Goal: Information Seeking & Learning: Learn about a topic

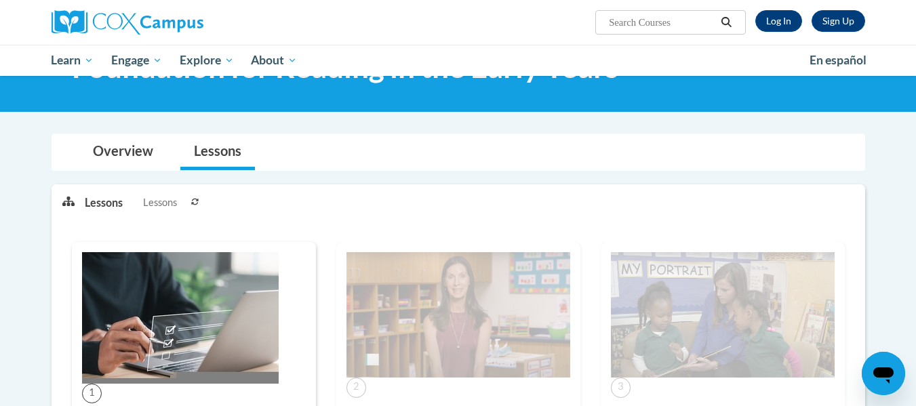
scroll to position [77, 0]
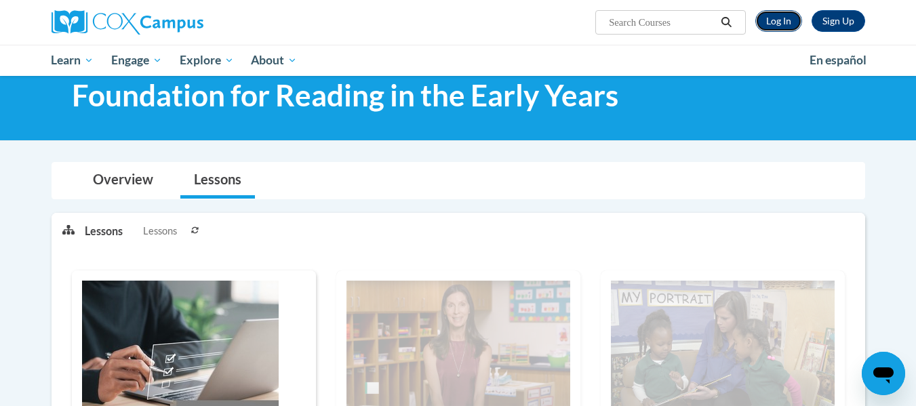
click at [780, 29] on link "Log In" at bounding box center [778, 21] width 47 height 22
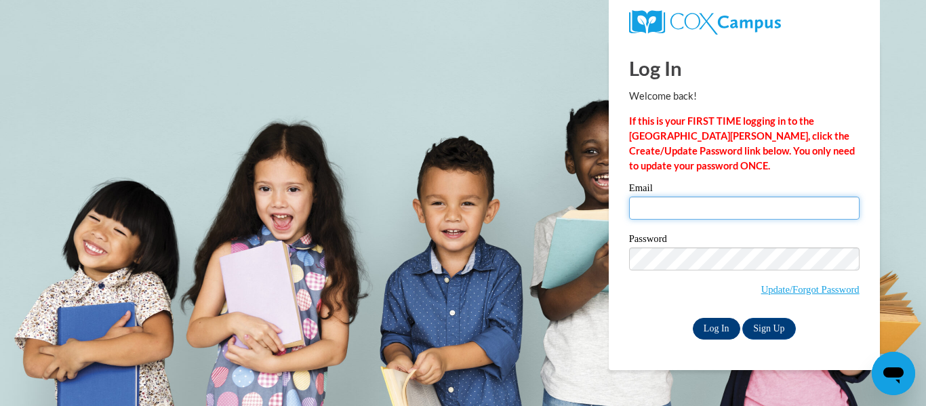
type input "jdunn@porterleath.org"
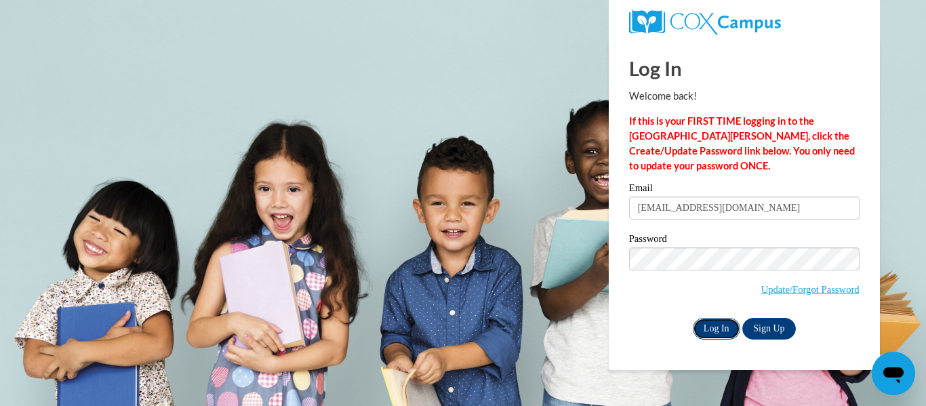
click at [717, 329] on input "Log In" at bounding box center [716, 329] width 47 height 22
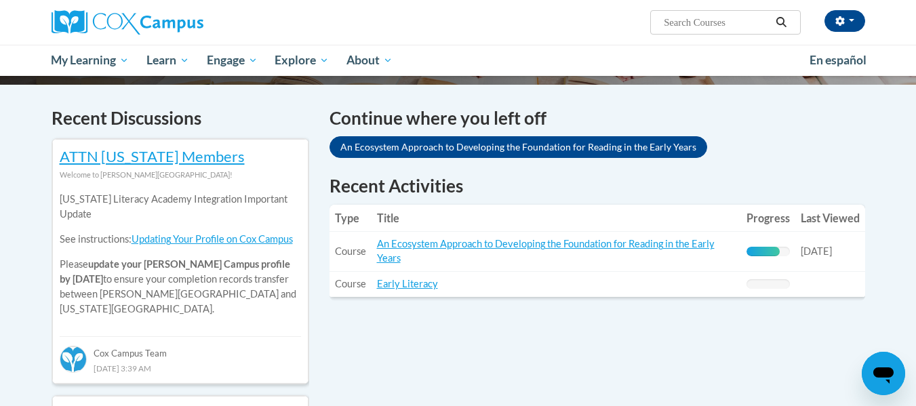
scroll to position [392, 0]
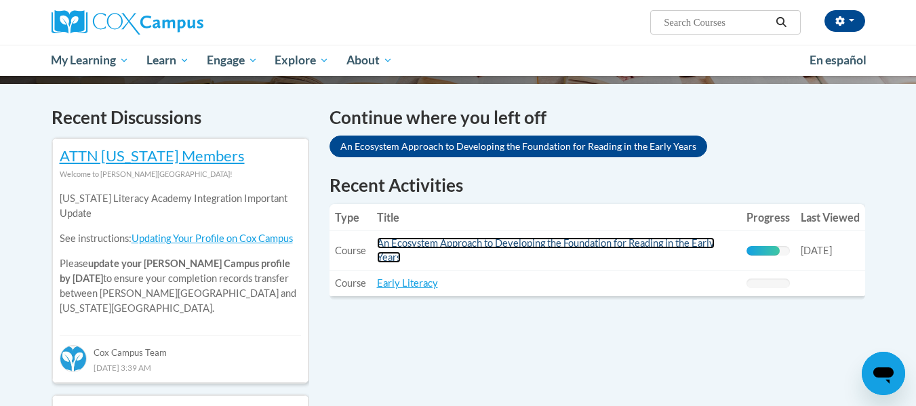
click at [536, 245] on link "An Ecosystem Approach to Developing the Foundation for Reading in the Early Yea…" at bounding box center [546, 250] width 338 height 26
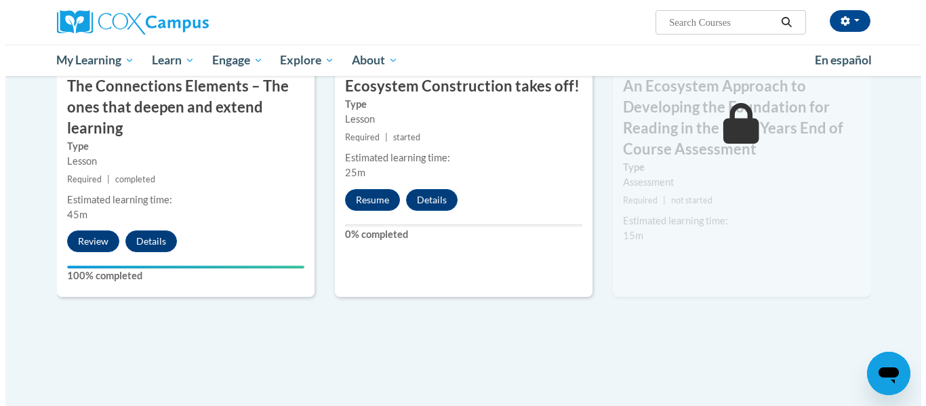
scroll to position [1209, 0]
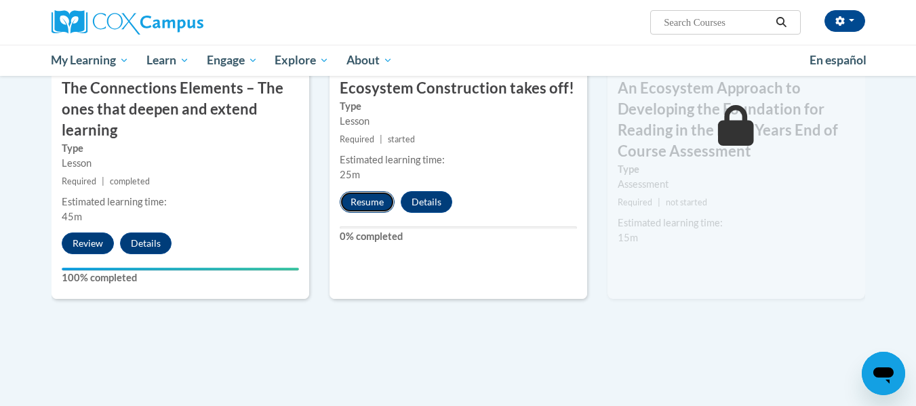
click at [363, 203] on button "Resume" at bounding box center [367, 202] width 55 height 22
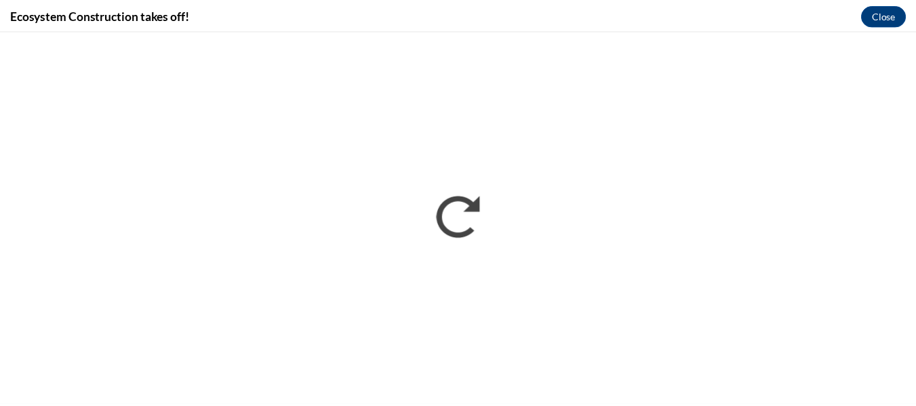
scroll to position [0, 0]
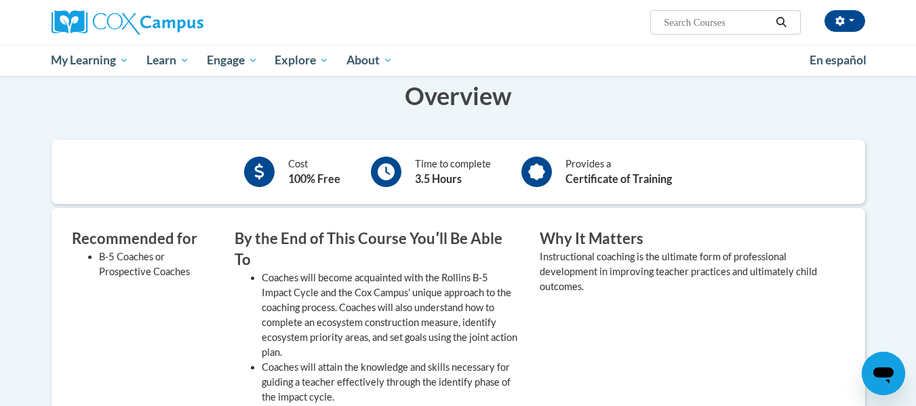
scroll to position [241, 0]
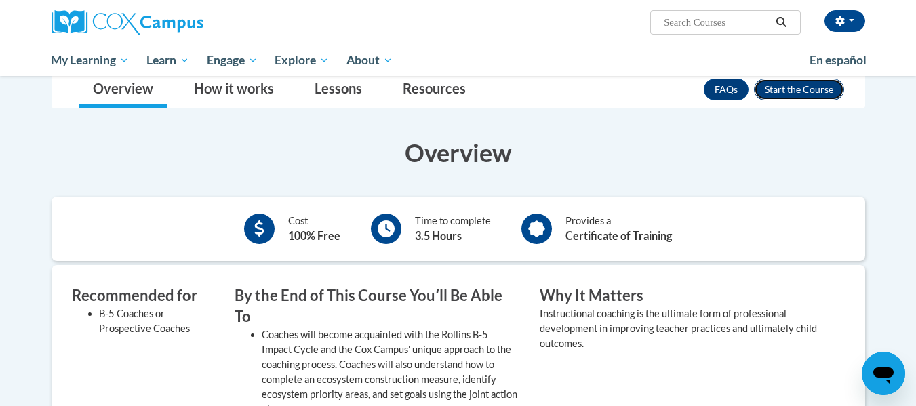
click at [799, 90] on button "Enroll" at bounding box center [799, 90] width 90 height 22
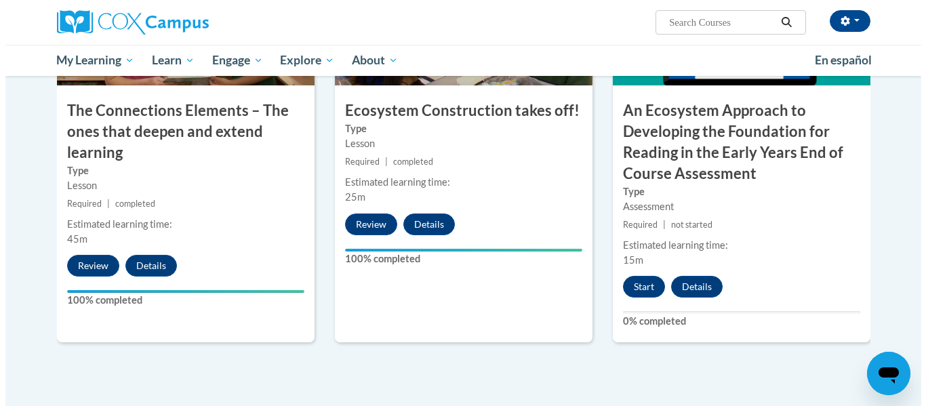
scroll to position [1194, 0]
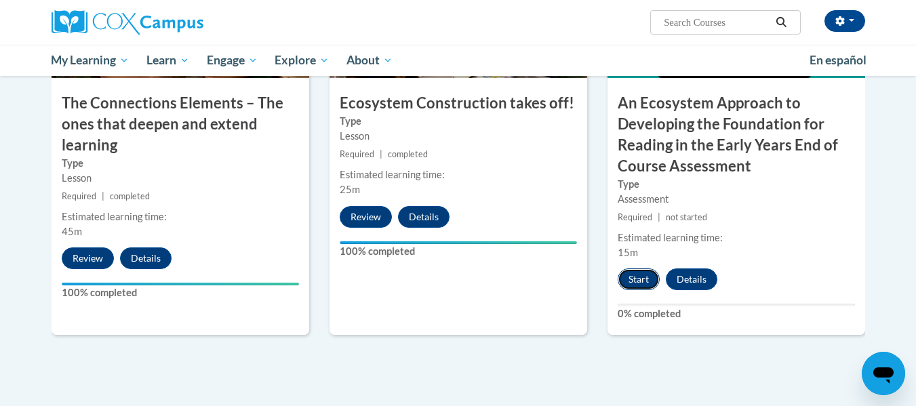
click at [637, 282] on button "Start" at bounding box center [639, 279] width 42 height 22
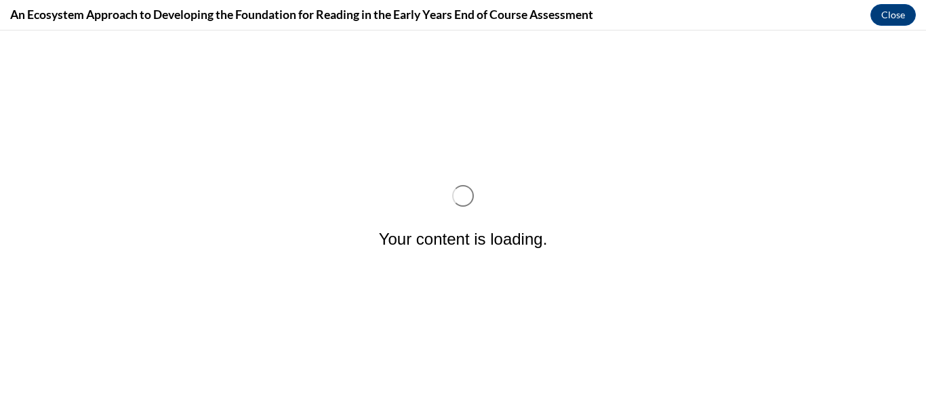
scroll to position [0, 0]
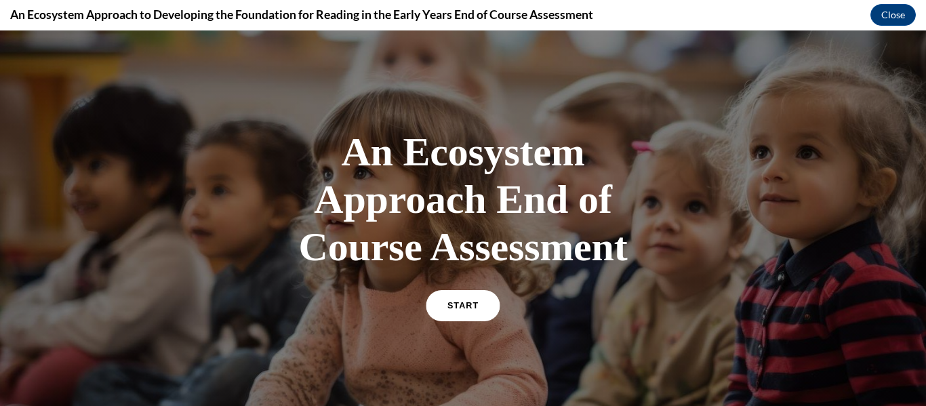
click at [477, 295] on link "START" at bounding box center [463, 305] width 74 height 31
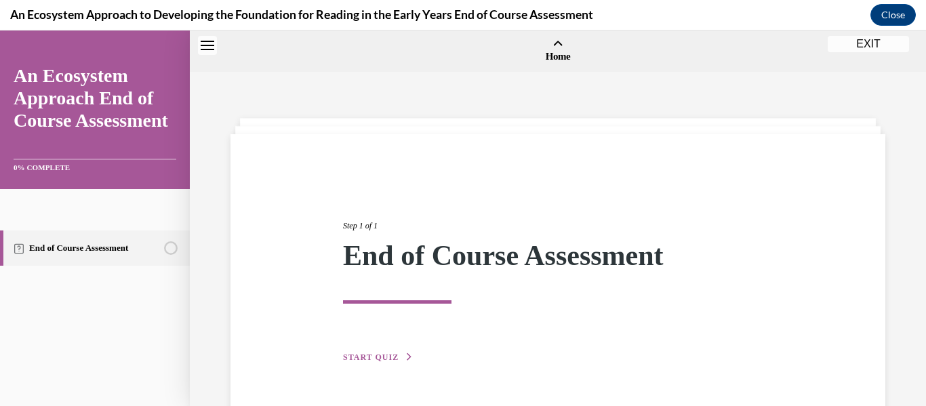
scroll to position [42, 0]
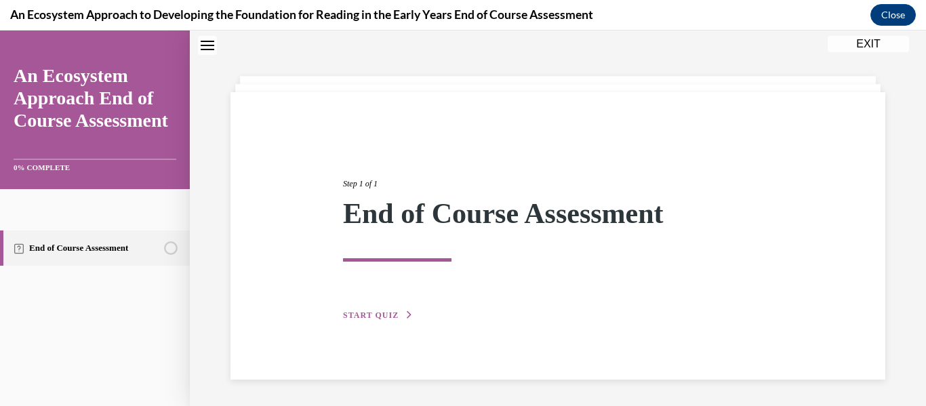
click at [386, 321] on div "Step 1 of 1 End of Course Assessment START QUIZ" at bounding box center [558, 234] width 450 height 176
click at [384, 317] on span "START QUIZ" at bounding box center [371, 314] width 56 height 9
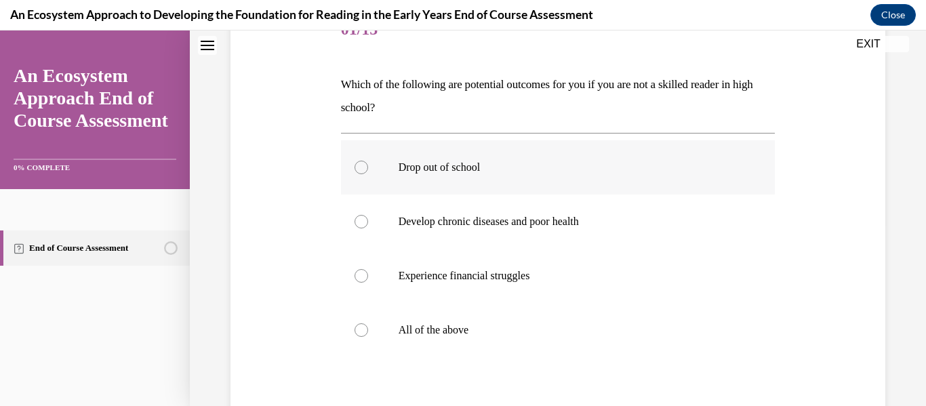
scroll to position [186, 0]
click at [359, 331] on div at bounding box center [362, 330] width 14 height 14
click at [359, 331] on input "All of the above" at bounding box center [362, 330] width 14 height 14
radio input "true"
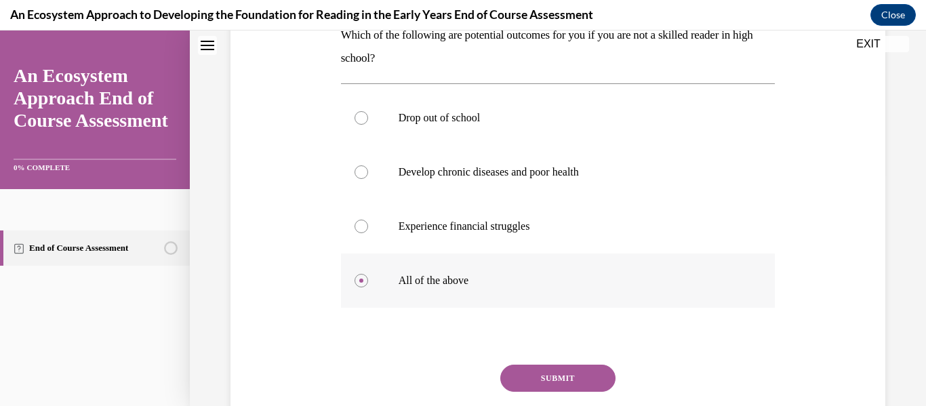
scroll to position [247, 0]
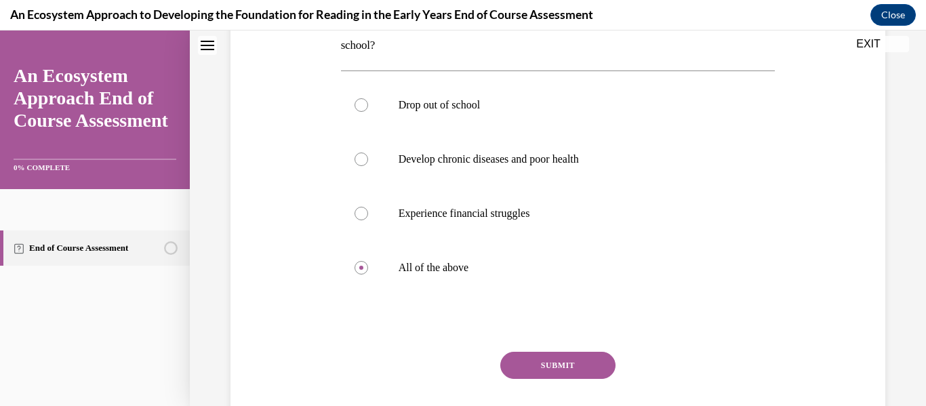
click at [551, 352] on button "SUBMIT" at bounding box center [557, 365] width 115 height 27
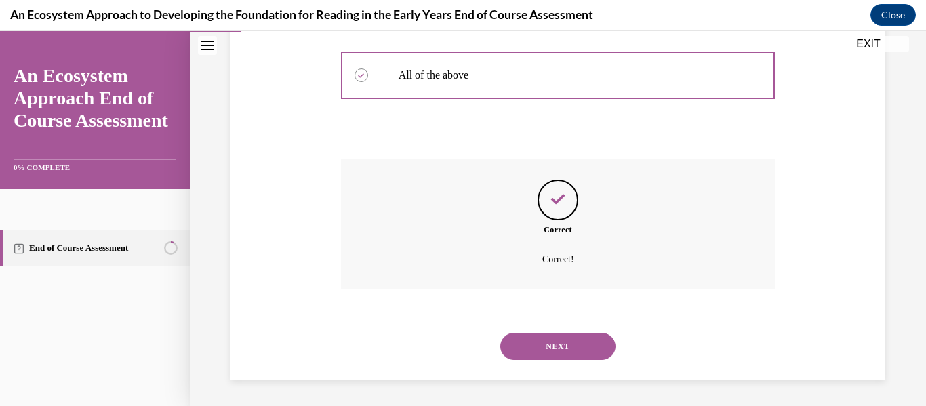
scroll to position [441, 0]
click at [551, 352] on button "NEXT" at bounding box center [557, 344] width 115 height 27
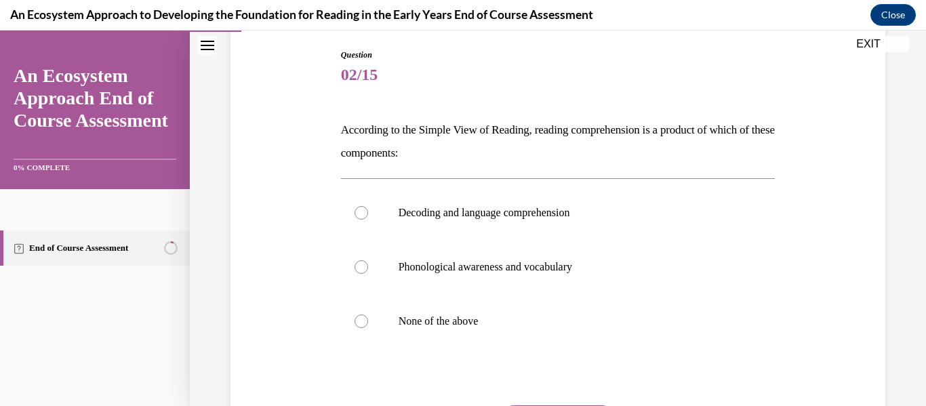
scroll to position [143, 0]
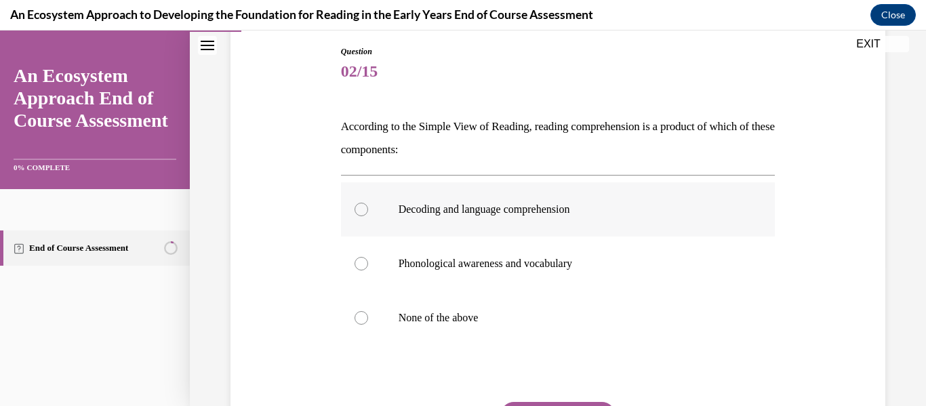
click at [455, 202] on label "Decoding and language comprehension" at bounding box center [558, 209] width 435 height 54
click at [368, 203] on input "Decoding and language comprehension" at bounding box center [362, 210] width 14 height 14
radio input "true"
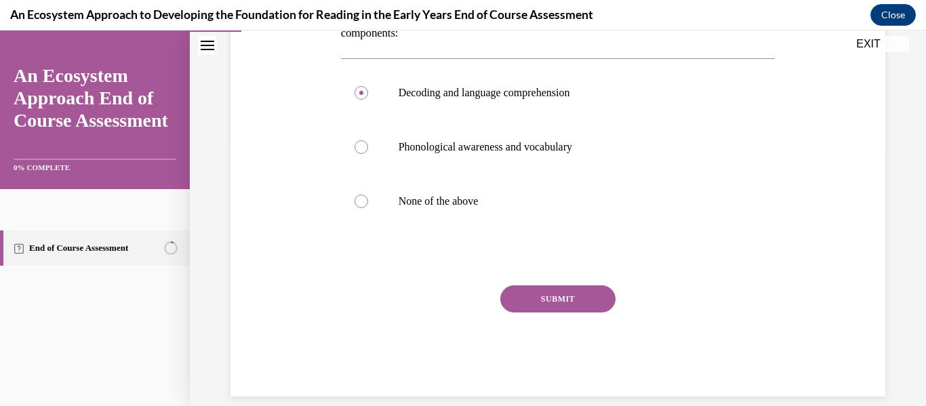
click at [578, 289] on button "SUBMIT" at bounding box center [557, 298] width 115 height 27
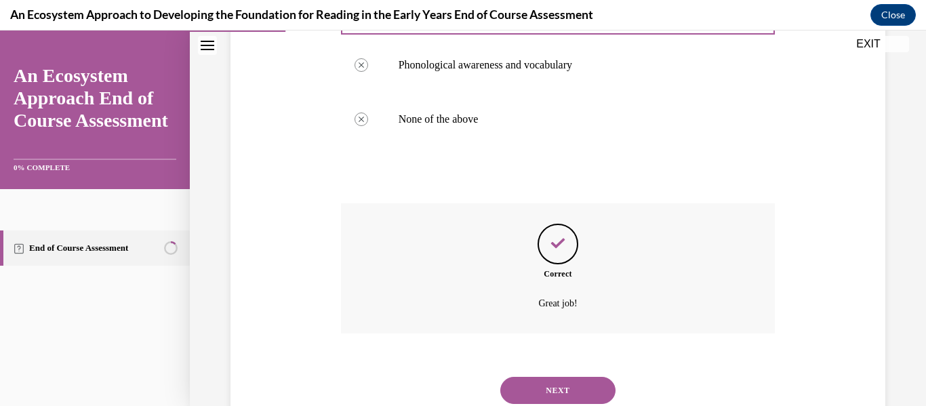
scroll to position [387, 0]
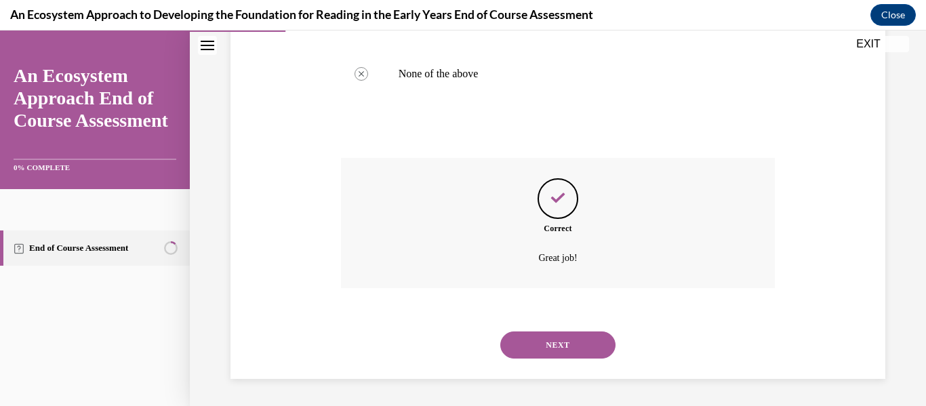
click at [552, 340] on button "NEXT" at bounding box center [557, 344] width 115 height 27
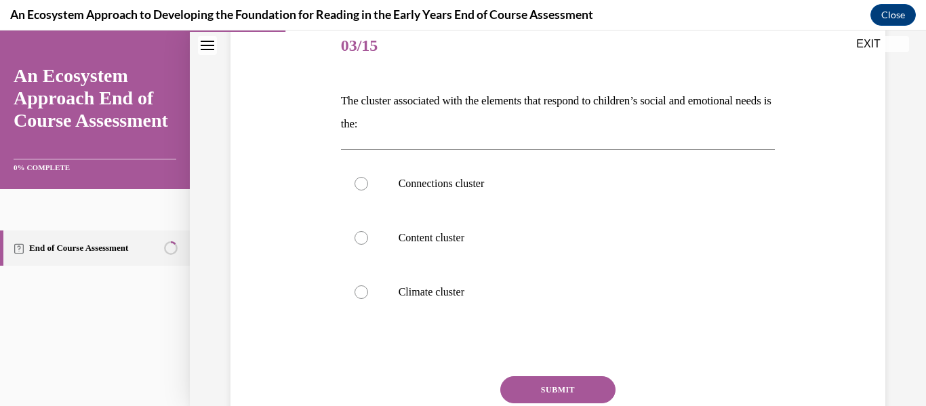
scroll to position [170, 0]
click at [362, 195] on label "Connections cluster" at bounding box center [558, 182] width 435 height 54
click at [362, 189] on input "Connections cluster" at bounding box center [362, 183] width 14 height 14
radio input "true"
click at [536, 389] on button "SUBMIT" at bounding box center [557, 388] width 115 height 27
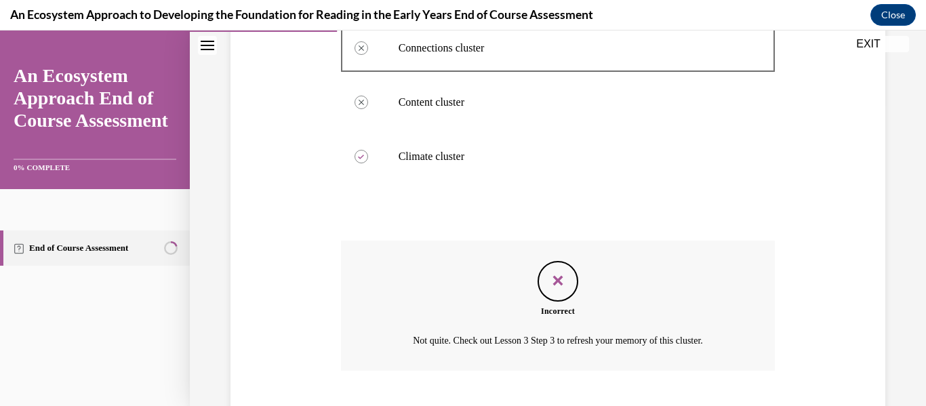
scroll to position [387, 0]
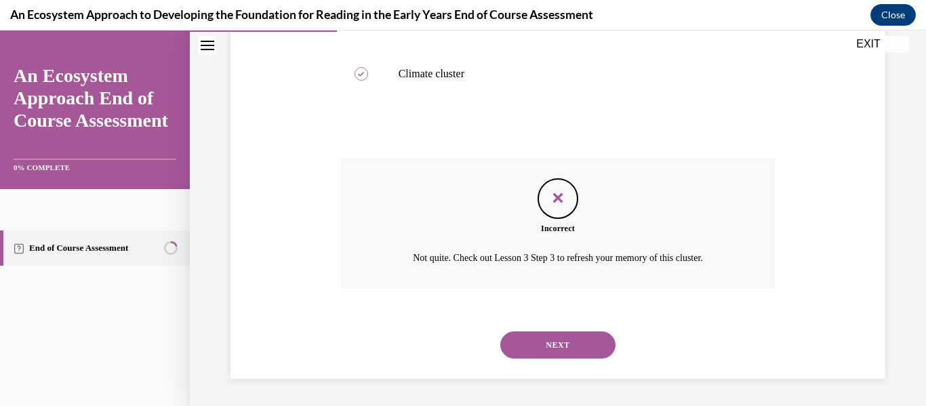
click at [550, 350] on button "NEXT" at bounding box center [557, 344] width 115 height 27
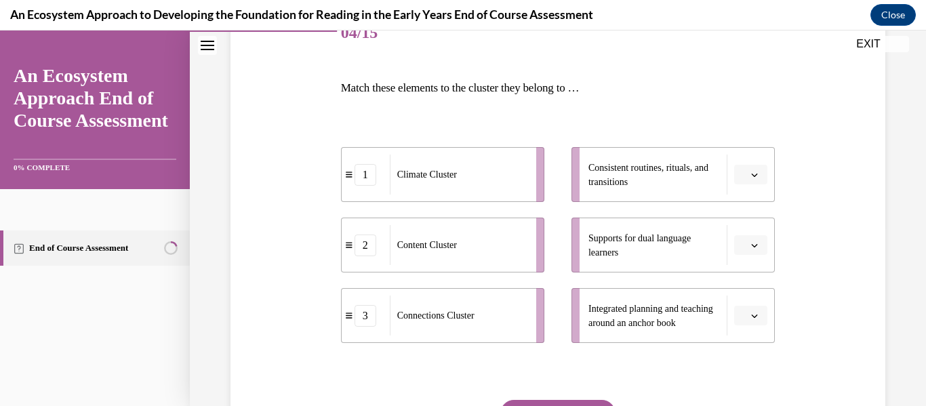
scroll to position [183, 0]
click at [740, 314] on button "button" at bounding box center [750, 314] width 33 height 20
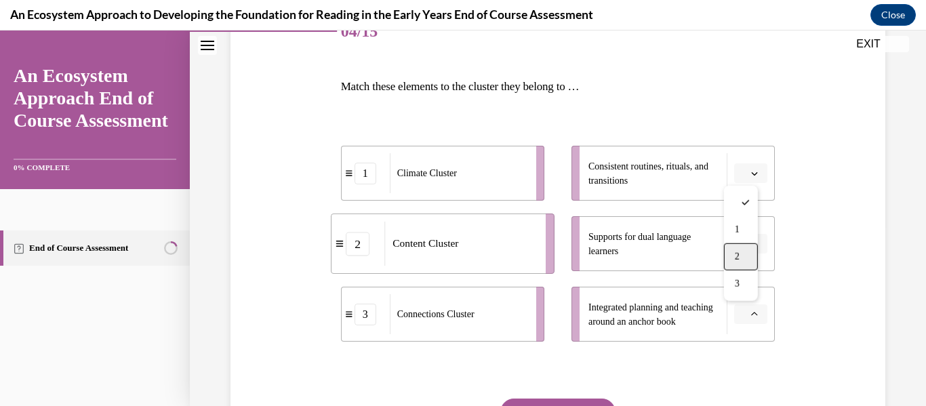
click at [750, 261] on div "2" at bounding box center [741, 256] width 34 height 27
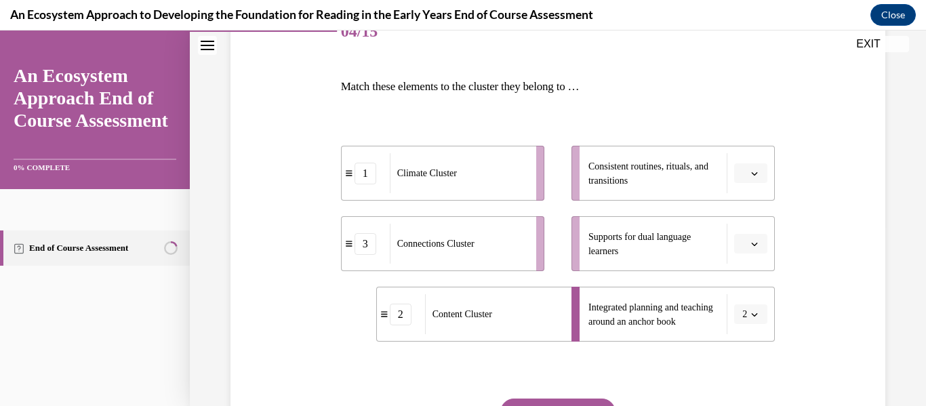
click at [742, 241] on span "Please select an option" at bounding box center [744, 244] width 5 height 14
click at [734, 348] on div "3" at bounding box center [741, 355] width 34 height 27
click at [751, 175] on button "button" at bounding box center [750, 173] width 33 height 20
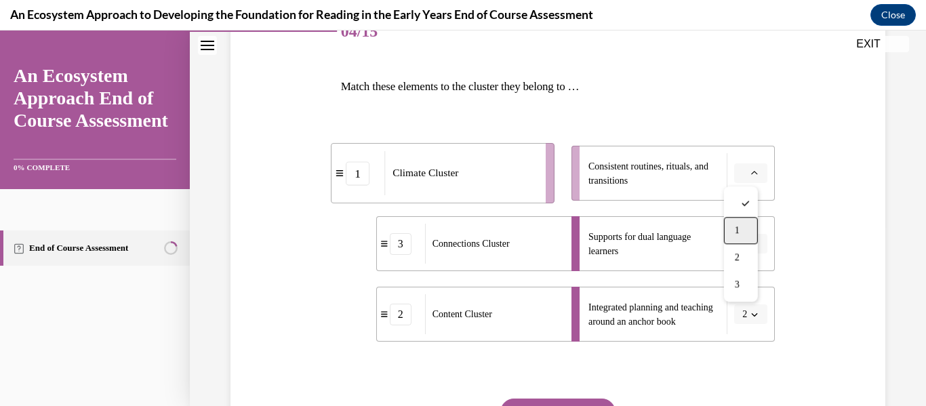
click at [738, 221] on div "1" at bounding box center [741, 230] width 34 height 27
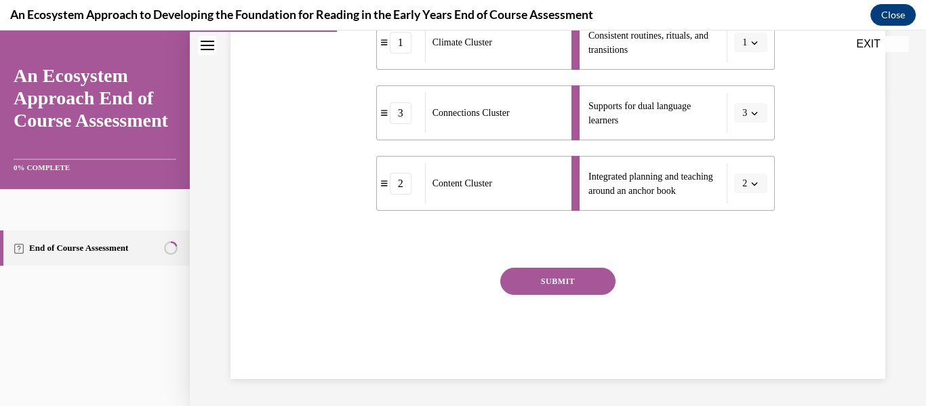
click at [549, 285] on button "SUBMIT" at bounding box center [557, 281] width 115 height 27
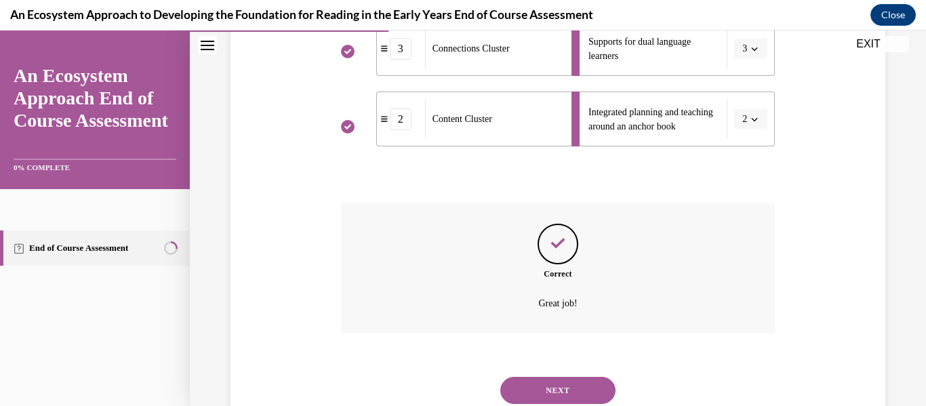
scroll to position [424, 0]
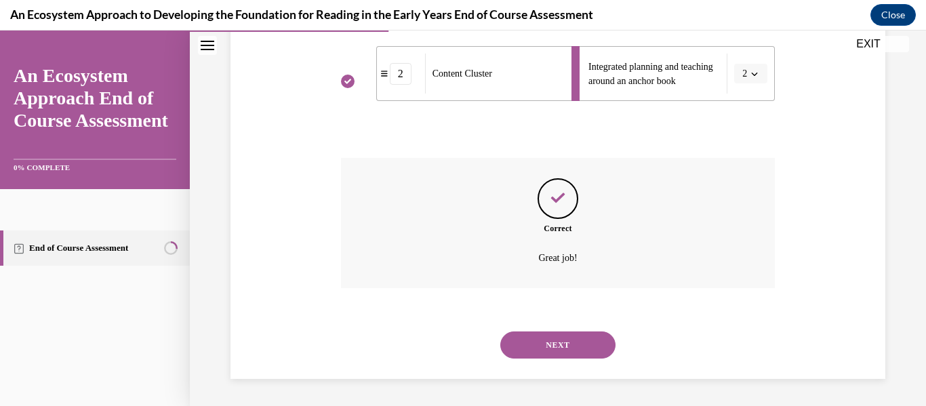
click at [545, 335] on button "NEXT" at bounding box center [557, 344] width 115 height 27
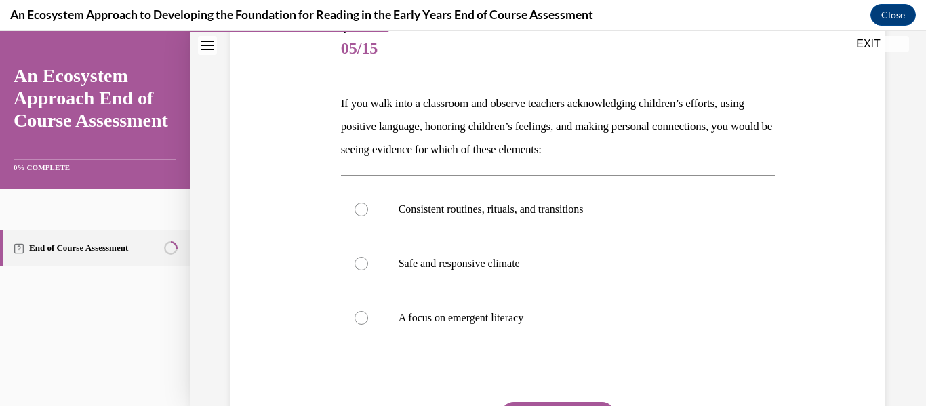
scroll to position [167, 0]
click at [357, 261] on div at bounding box center [362, 263] width 14 height 14
click at [357, 261] on input "Safe and responsive climate" at bounding box center [362, 263] width 14 height 14
radio input "true"
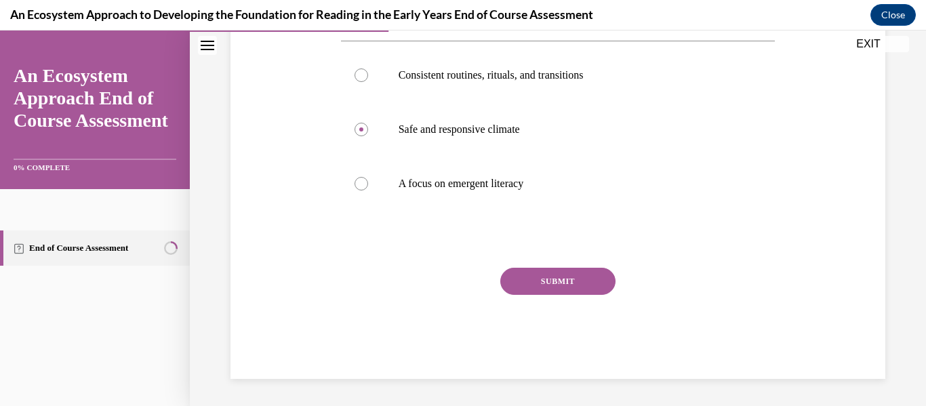
click at [541, 277] on button "SUBMIT" at bounding box center [557, 281] width 115 height 27
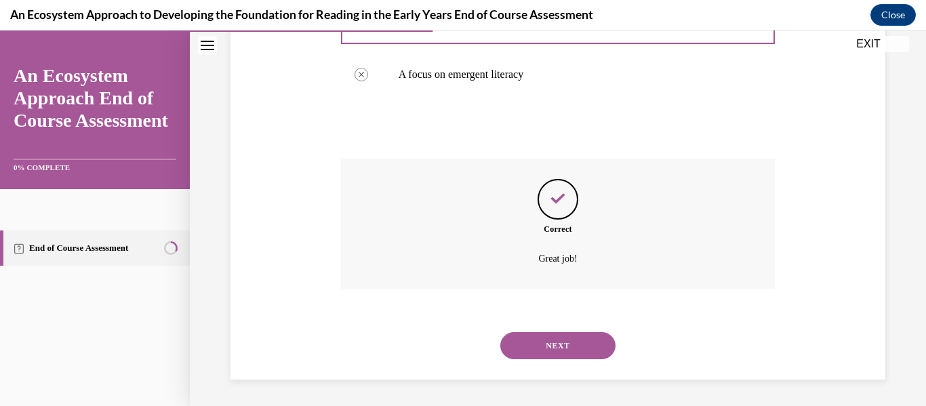
scroll to position [410, 0]
click at [542, 342] on button "NEXT" at bounding box center [557, 344] width 115 height 27
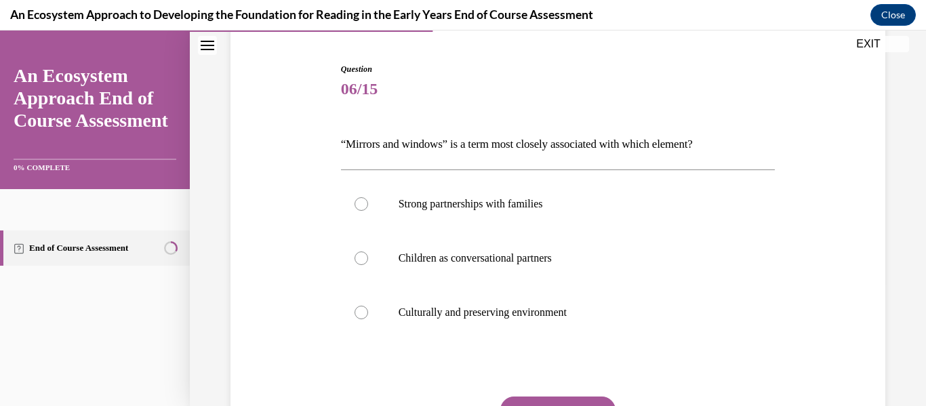
scroll to position [134, 0]
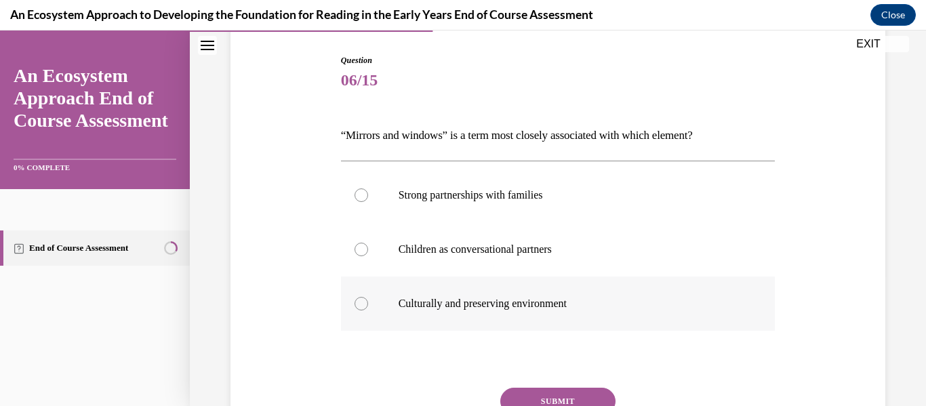
click at [392, 298] on label "Culturally and preserving environment" at bounding box center [558, 304] width 435 height 54
click at [368, 298] on input "Culturally and preserving environment" at bounding box center [362, 304] width 14 height 14
radio input "true"
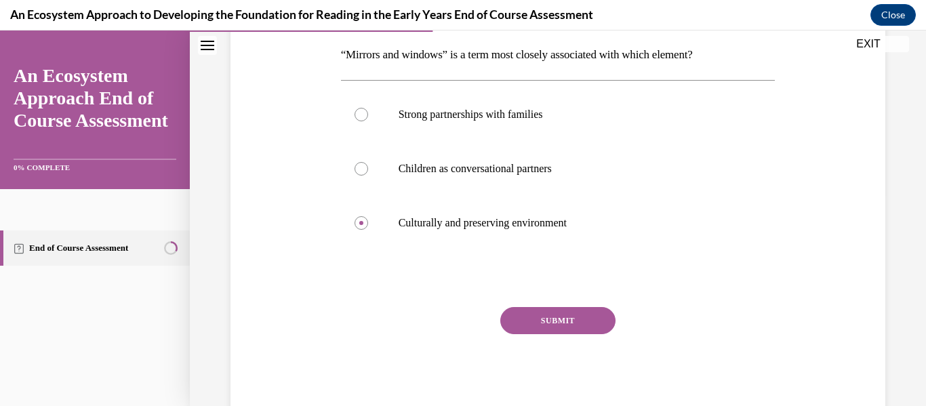
click at [546, 322] on button "SUBMIT" at bounding box center [557, 320] width 115 height 27
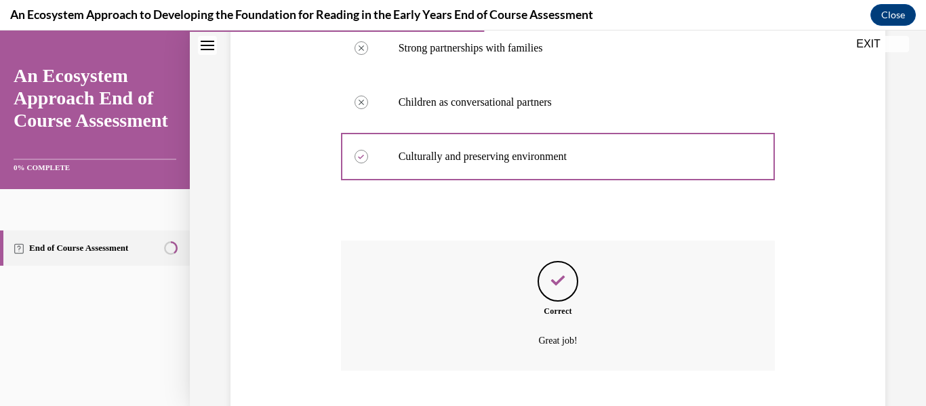
scroll to position [364, 0]
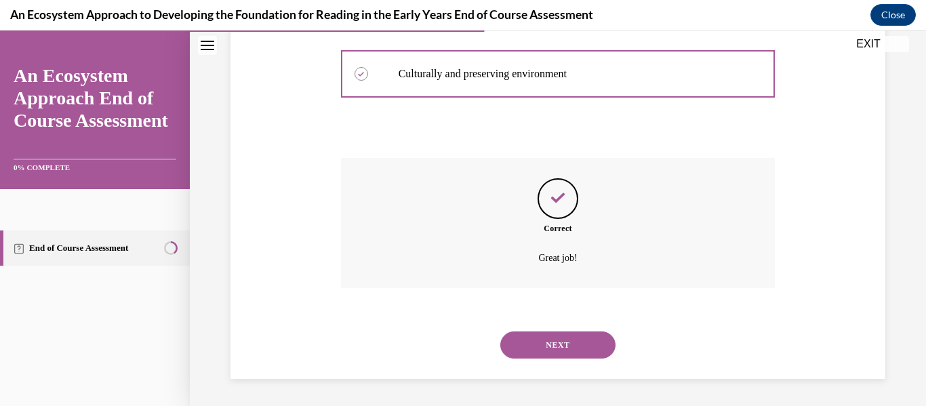
click at [546, 331] on button "NEXT" at bounding box center [557, 344] width 115 height 27
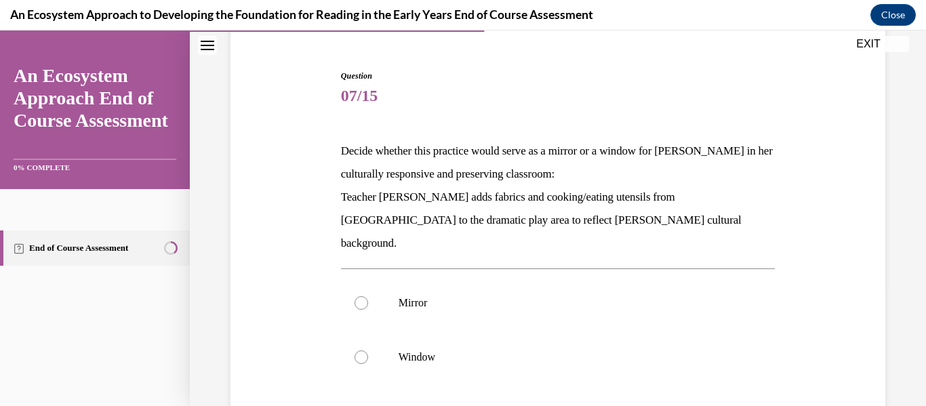
scroll to position [123, 0]
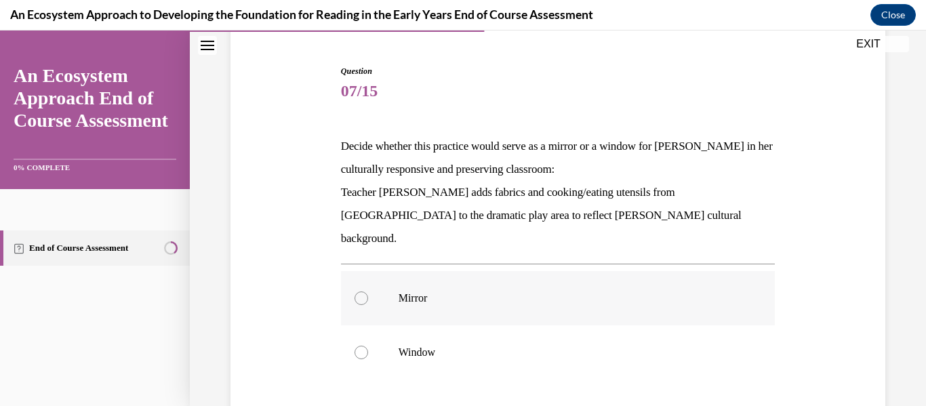
click at [423, 283] on label "Mirror" at bounding box center [558, 298] width 435 height 54
click at [368, 291] on input "Mirror" at bounding box center [362, 298] width 14 height 14
radio input "true"
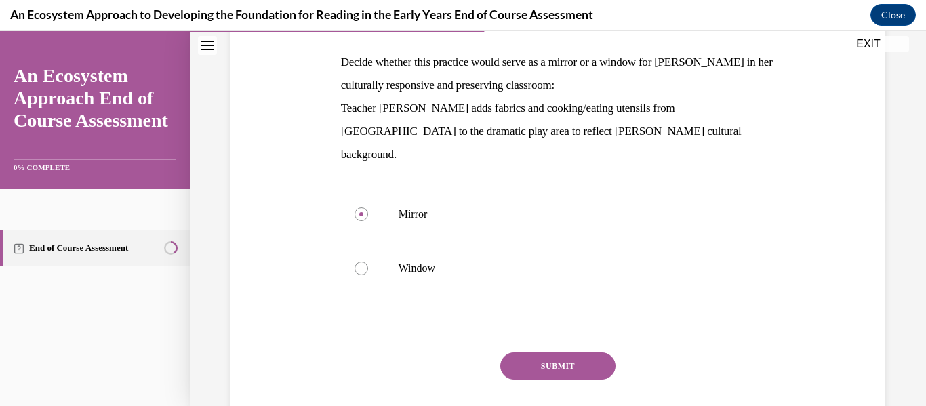
click at [537, 352] on button "SUBMIT" at bounding box center [557, 365] width 115 height 27
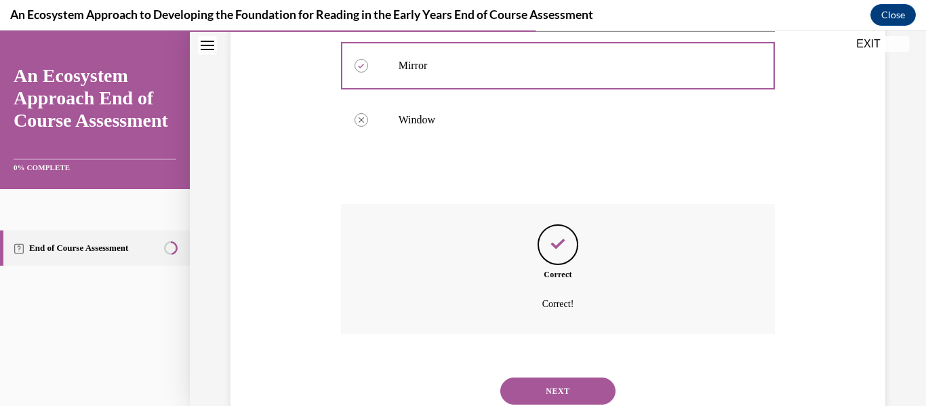
scroll to position [379, 0]
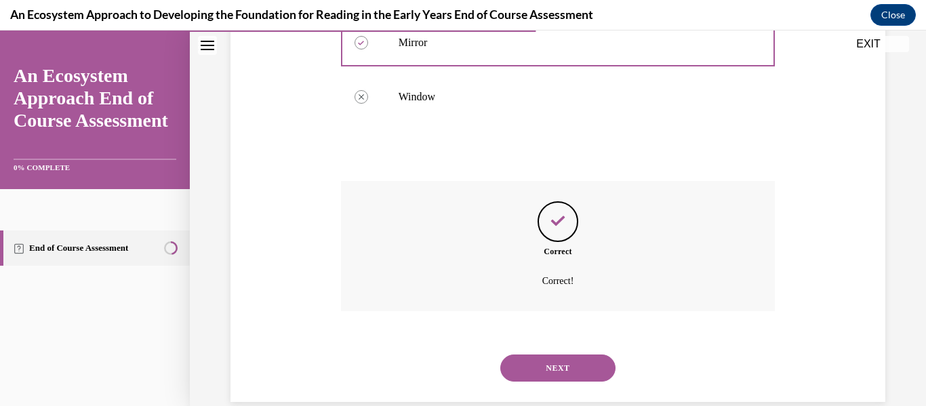
click at [537, 355] on button "NEXT" at bounding box center [557, 368] width 115 height 27
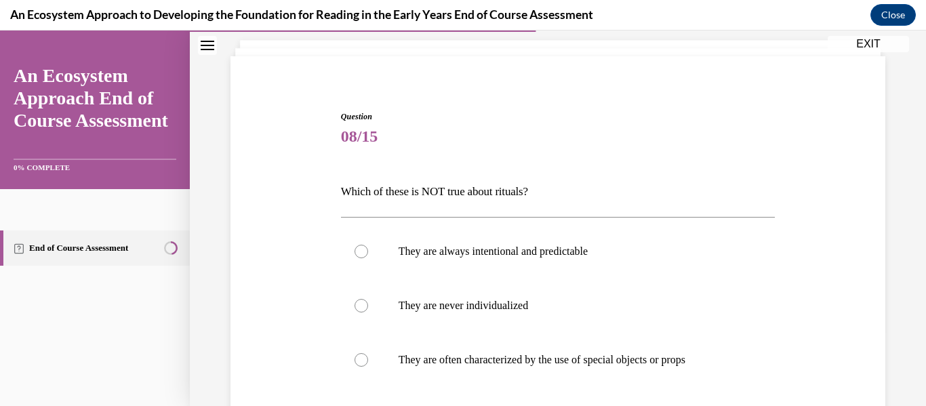
scroll to position [77, 0]
click at [395, 304] on label "They are never individualized" at bounding box center [558, 306] width 435 height 54
click at [368, 304] on input "They are never individualized" at bounding box center [362, 307] width 14 height 14
radio input "true"
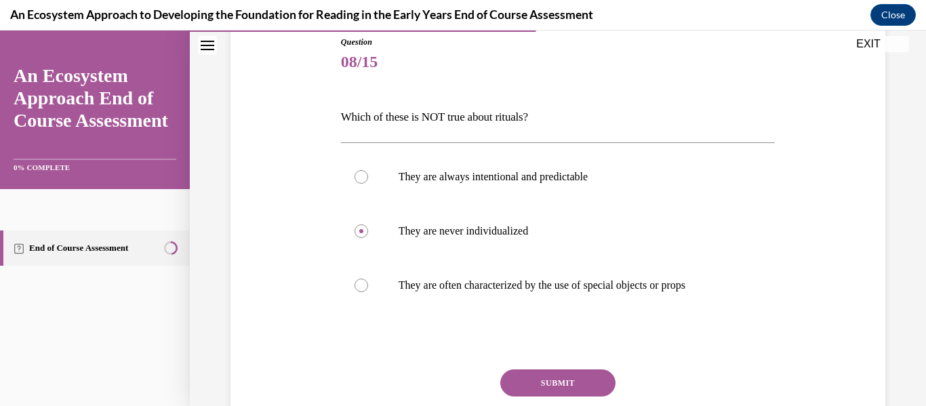
click at [552, 378] on button "SUBMIT" at bounding box center [557, 382] width 115 height 27
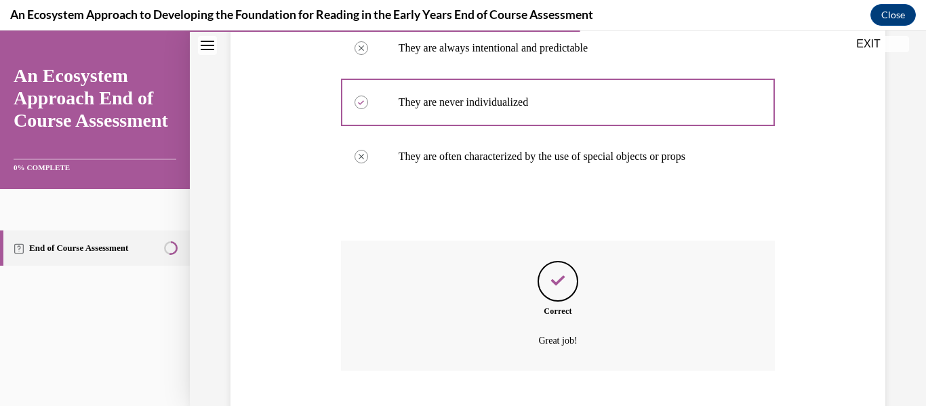
scroll to position [364, 0]
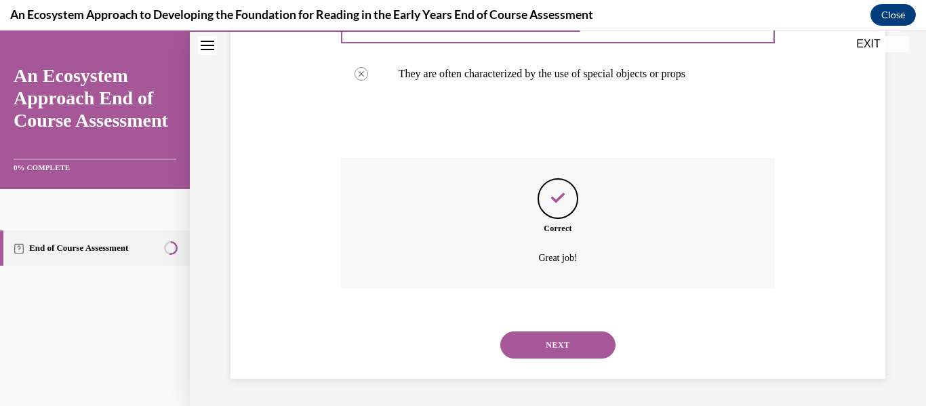
click at [557, 346] on button "NEXT" at bounding box center [557, 344] width 115 height 27
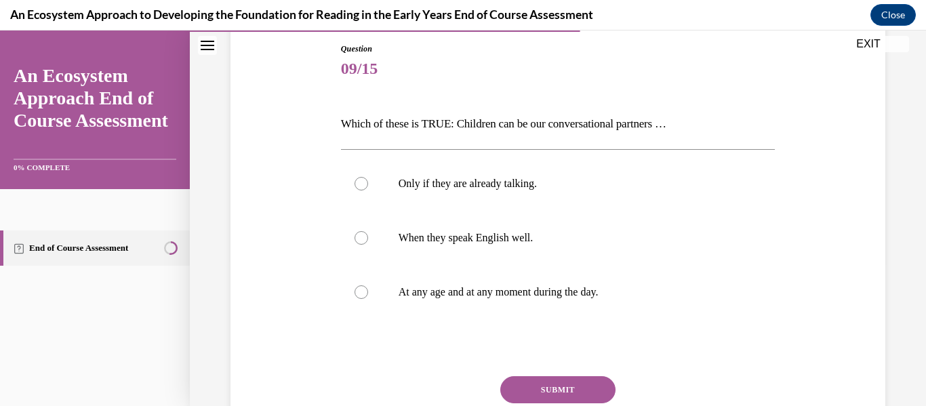
scroll to position [146, 0]
click at [501, 294] on p "At any age and at any moment during the day." at bounding box center [570, 292] width 343 height 14
click at [368, 294] on input "At any age and at any moment during the day." at bounding box center [362, 292] width 14 height 14
radio input "true"
click at [537, 390] on button "SUBMIT" at bounding box center [557, 389] width 115 height 27
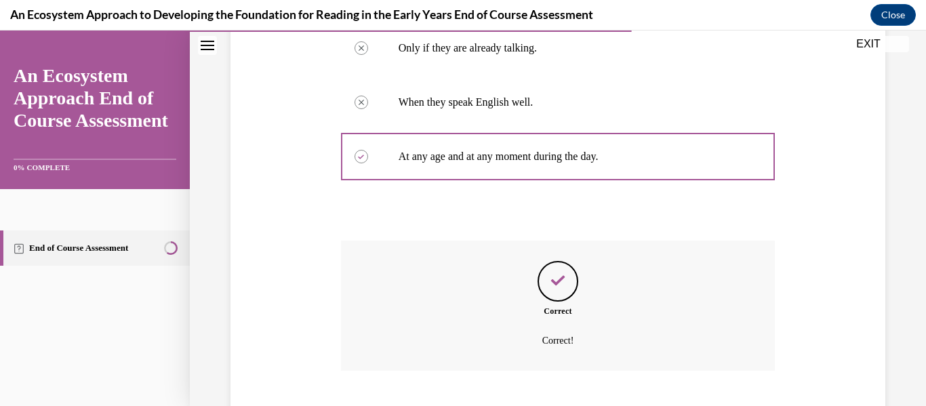
scroll to position [364, 0]
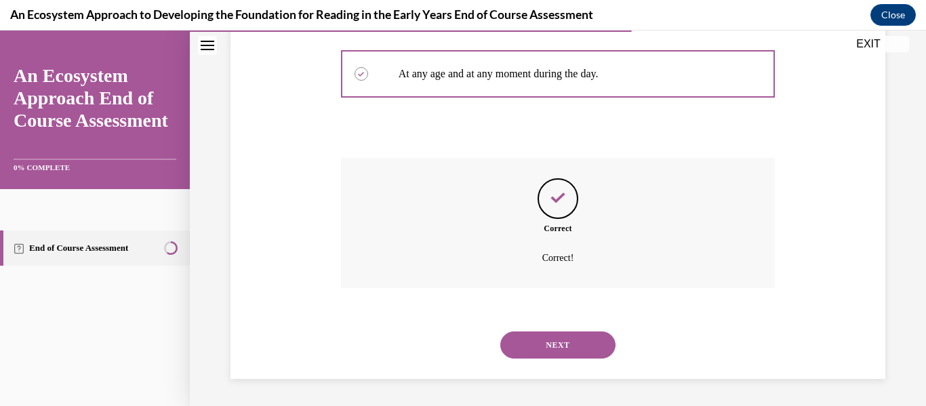
click at [550, 354] on button "NEXT" at bounding box center [557, 344] width 115 height 27
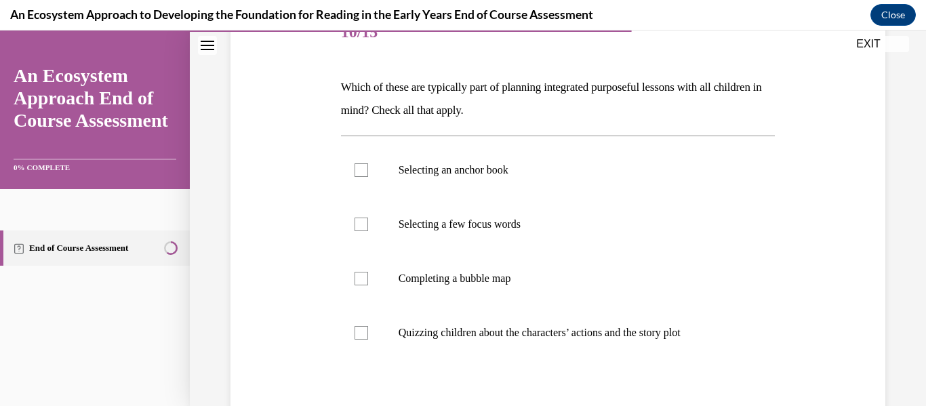
scroll to position [193, 0]
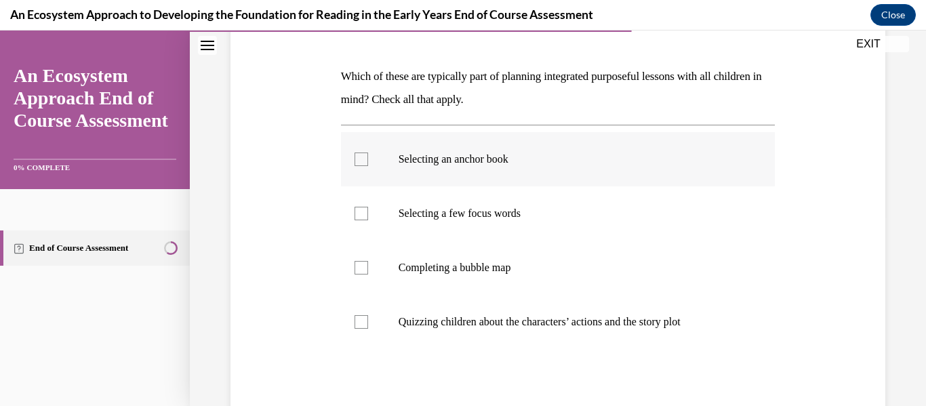
click at [478, 155] on p "Selecting an anchor book" at bounding box center [570, 160] width 343 height 14
click at [368, 155] on input "Selecting an anchor book" at bounding box center [362, 160] width 14 height 14
checkbox input "true"
click at [384, 216] on label "Selecting a few focus words" at bounding box center [558, 213] width 435 height 54
click at [368, 216] on input "Selecting a few focus words" at bounding box center [362, 214] width 14 height 14
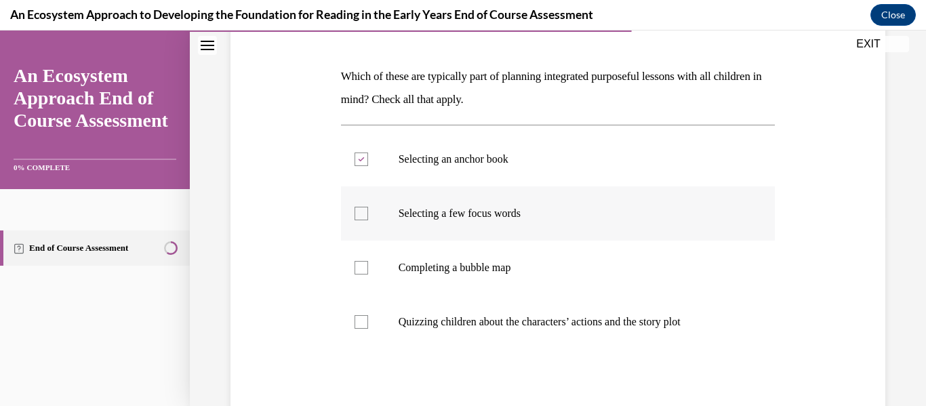
checkbox input "true"
click at [394, 270] on label "Completing a bubble map" at bounding box center [558, 268] width 435 height 54
click at [368, 270] on input "Completing a bubble map" at bounding box center [362, 268] width 14 height 14
checkbox input "true"
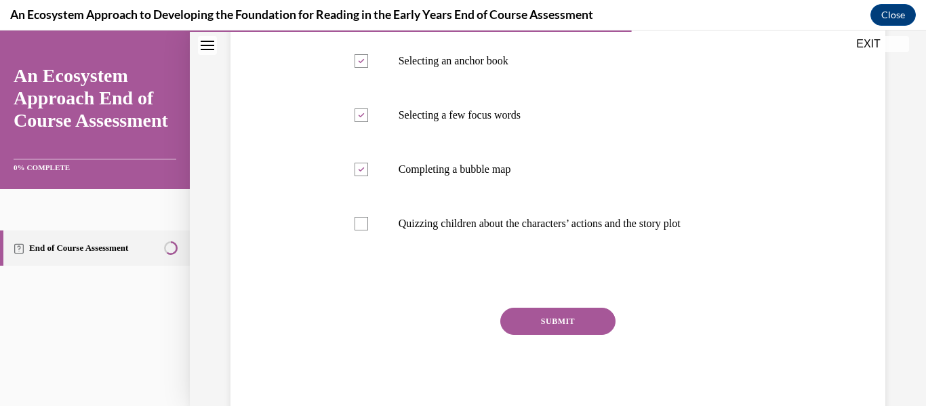
click at [551, 330] on button "SUBMIT" at bounding box center [557, 321] width 115 height 27
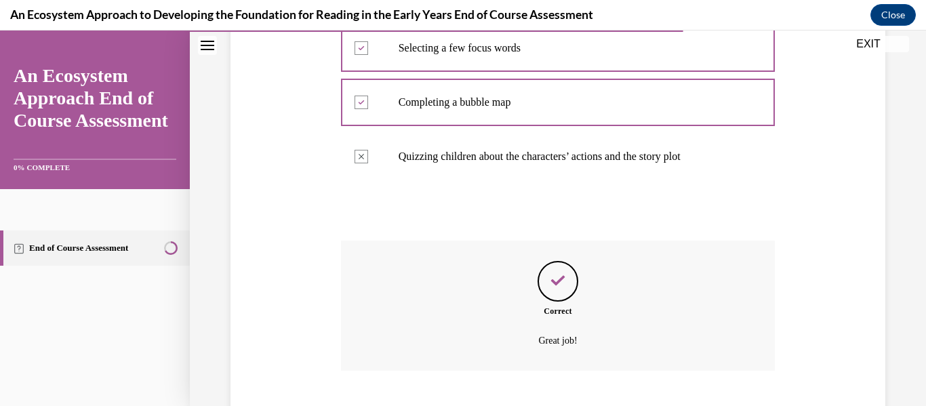
scroll to position [441, 0]
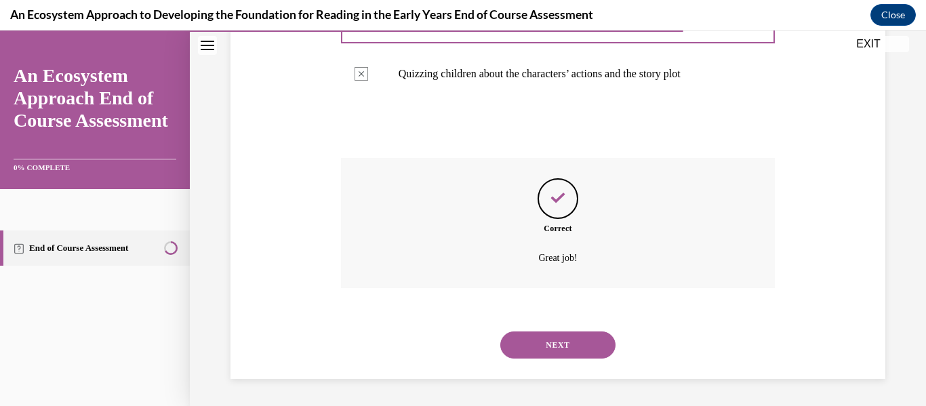
click at [553, 345] on button "NEXT" at bounding box center [557, 344] width 115 height 27
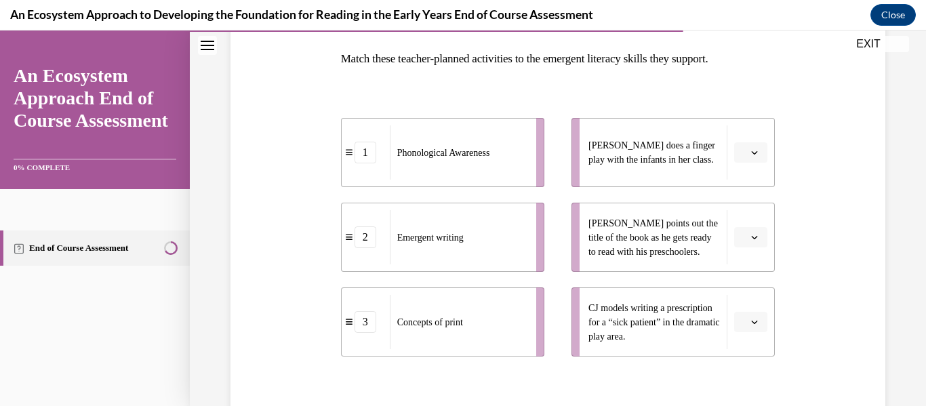
scroll to position [215, 0]
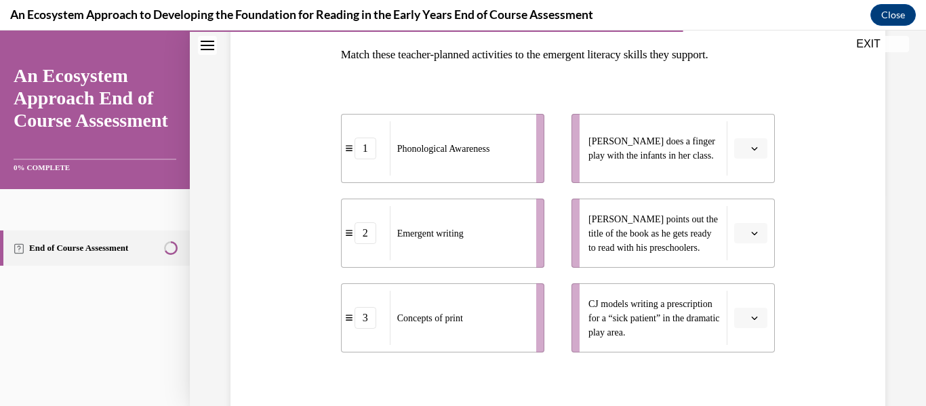
click at [751, 150] on icon "button" at bounding box center [754, 148] width 7 height 7
click at [743, 199] on div "1" at bounding box center [741, 206] width 34 height 27
click at [751, 230] on icon "button" at bounding box center [754, 233] width 7 height 7
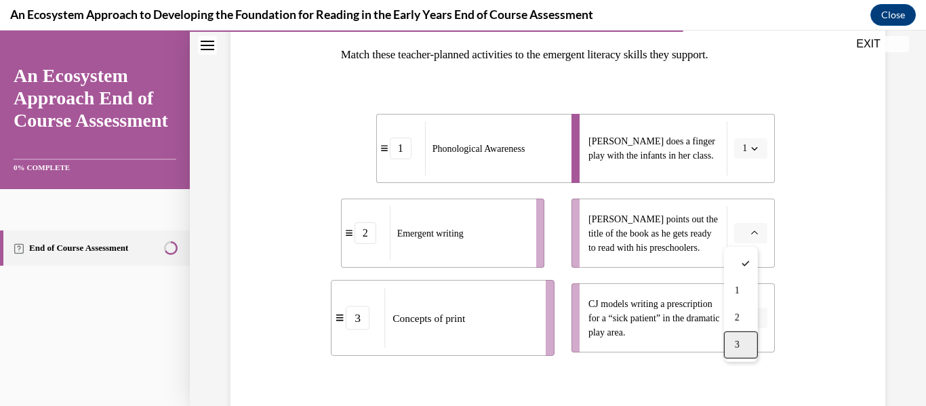
click at [741, 346] on div "3" at bounding box center [741, 344] width 34 height 27
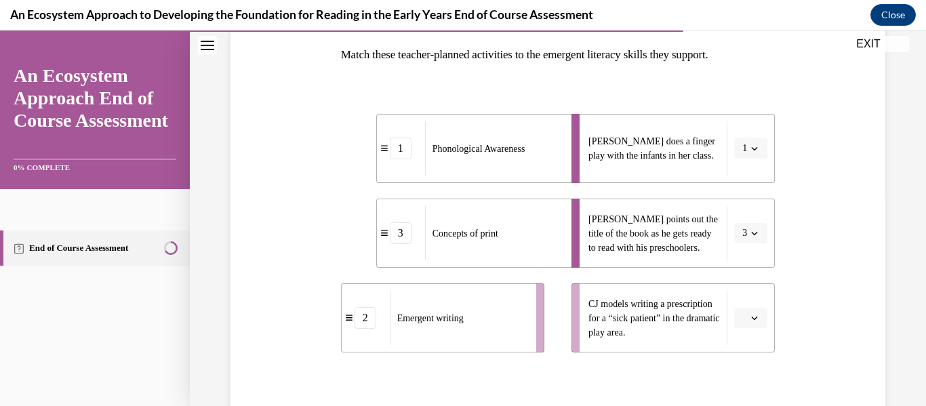
click at [745, 305] on li "CJ models writing a prescription for a “sick patient” in the dramatic play area." at bounding box center [672, 317] width 203 height 69
click at [745, 310] on button "button" at bounding box center [750, 318] width 33 height 20
click at [738, 258] on span "2" at bounding box center [737, 260] width 5 height 11
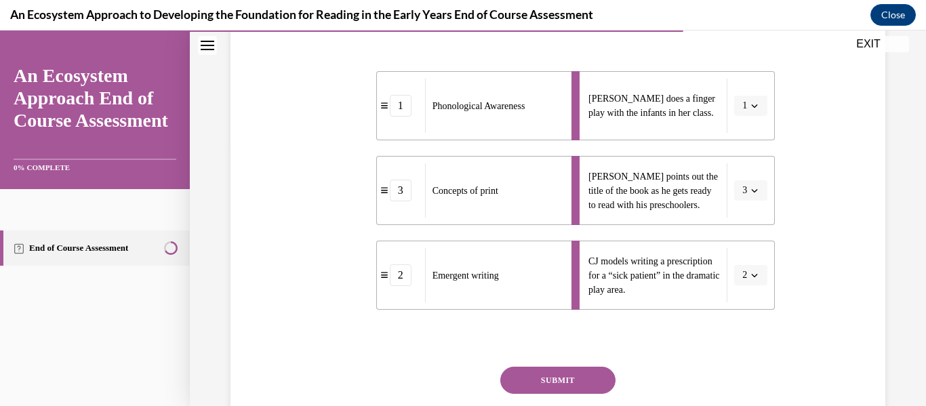
scroll to position [332, 0]
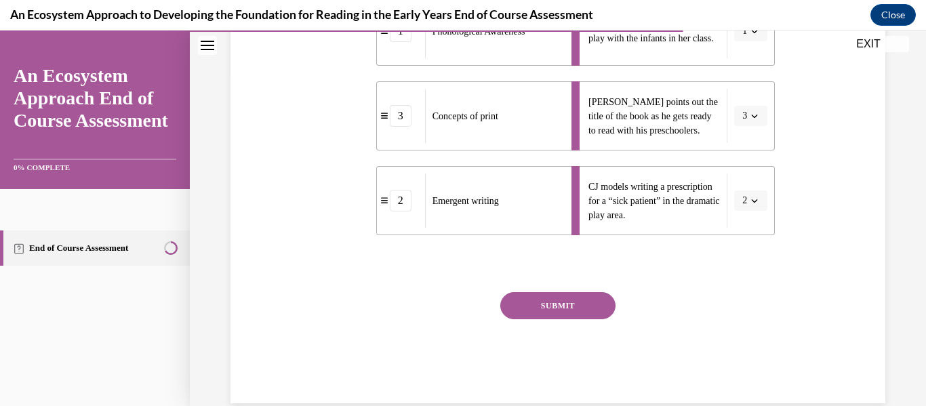
click at [587, 298] on button "SUBMIT" at bounding box center [557, 305] width 115 height 27
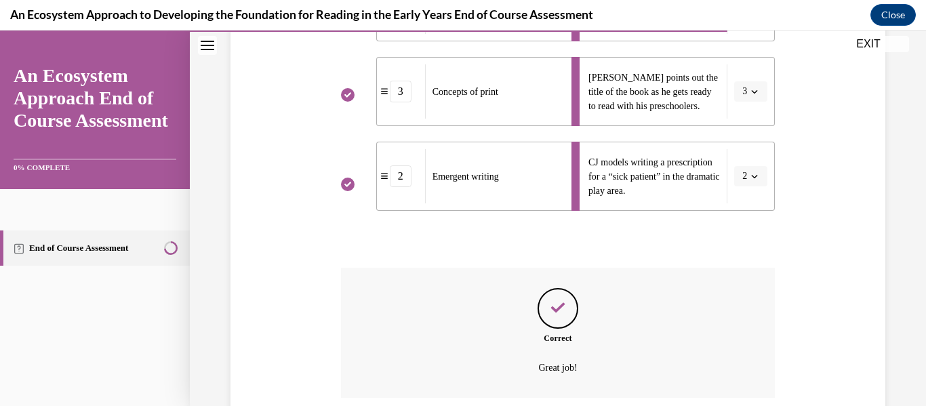
scroll to position [466, 0]
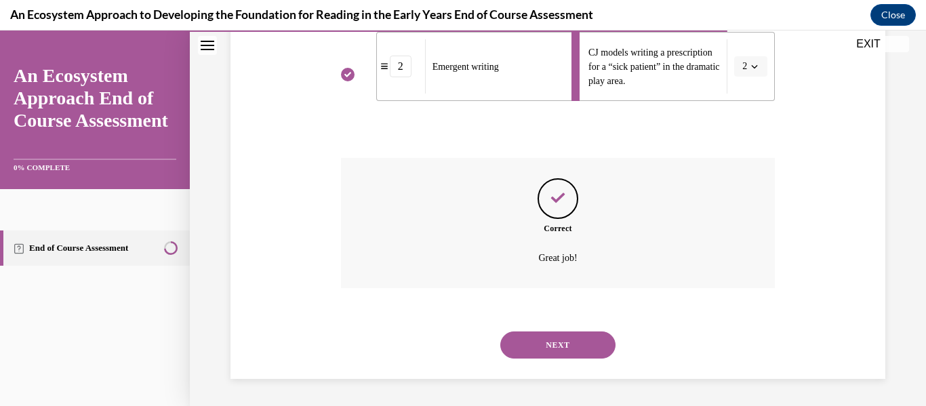
click at [563, 337] on button "NEXT" at bounding box center [557, 344] width 115 height 27
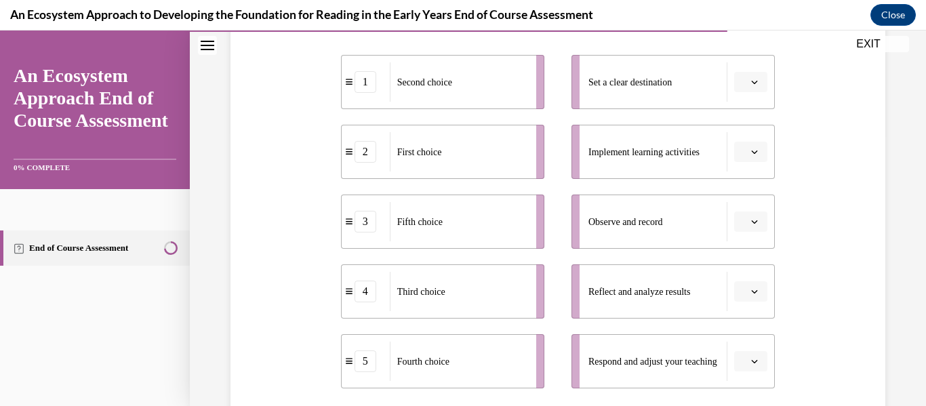
scroll to position [276, 0]
click at [744, 85] on button "button" at bounding box center [750, 80] width 33 height 20
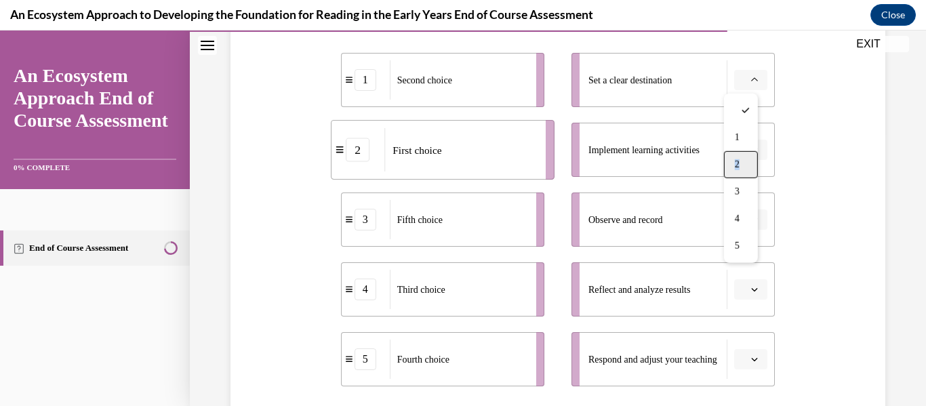
drag, startPoint x: 743, startPoint y: 129, endPoint x: 745, endPoint y: 155, distance: 25.2
click at [745, 155] on div "1 2 3 4 5" at bounding box center [741, 178] width 34 height 169
click at [745, 155] on div "2" at bounding box center [741, 164] width 34 height 27
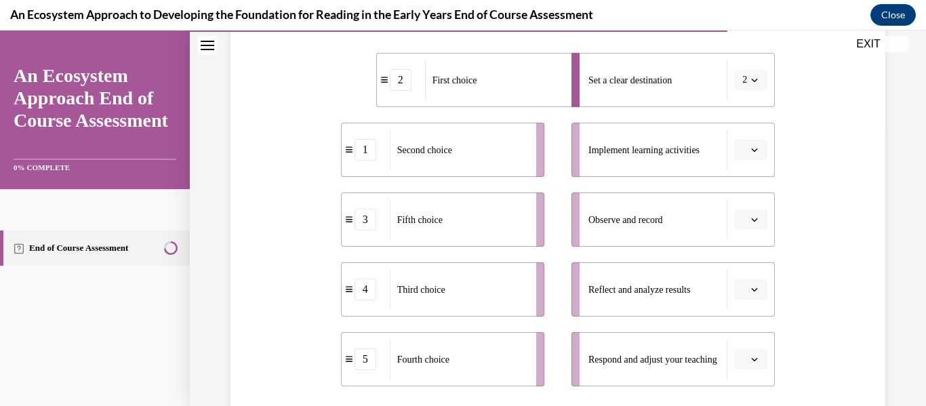
click at [745, 155] on button "button" at bounding box center [750, 150] width 33 height 20
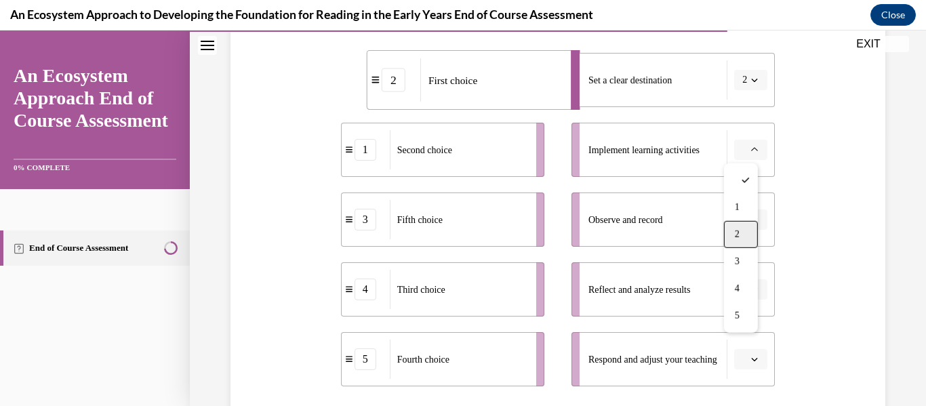
click at [743, 229] on div "2" at bounding box center [741, 234] width 34 height 27
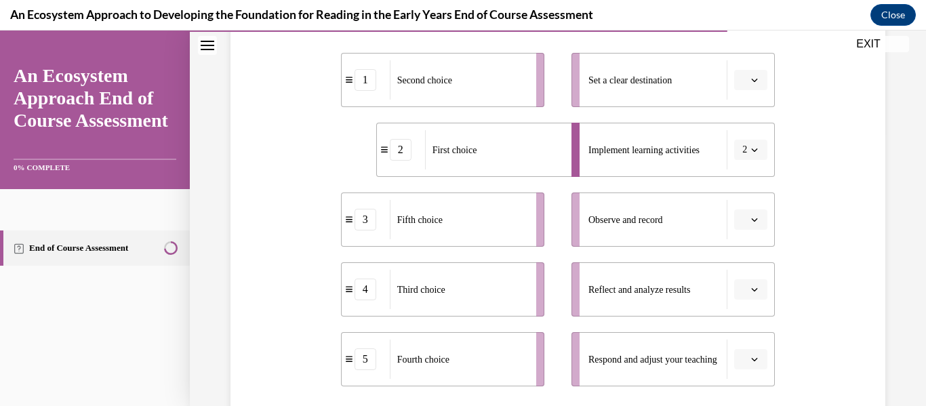
click at [742, 224] on span "Please select an option" at bounding box center [744, 220] width 5 height 14
click at [737, 326] on span "3" at bounding box center [737, 331] width 5 height 11
click at [750, 83] on span "button" at bounding box center [754, 79] width 9 height 9
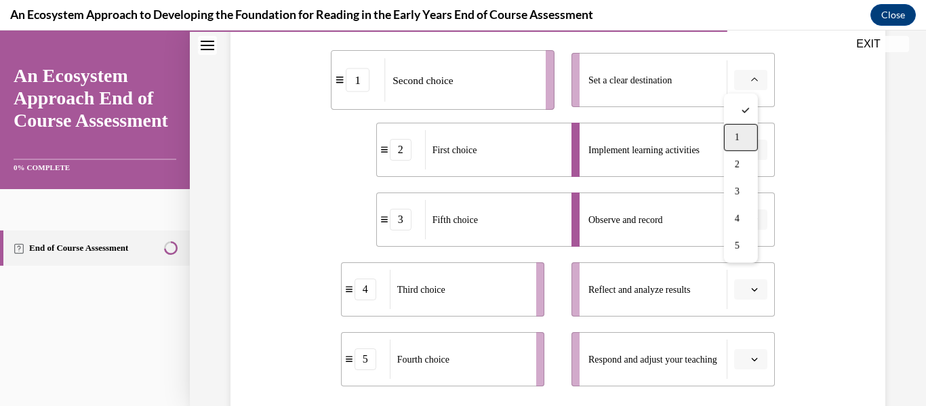
click at [737, 133] on span "1" at bounding box center [737, 137] width 5 height 11
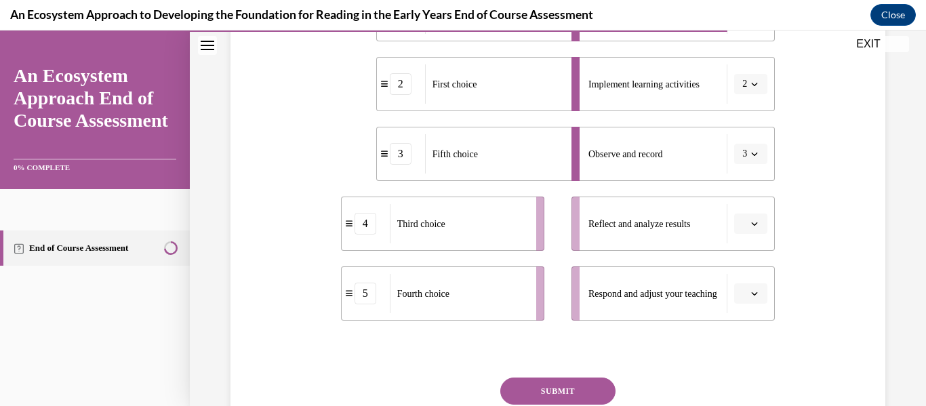
scroll to position [346, 0]
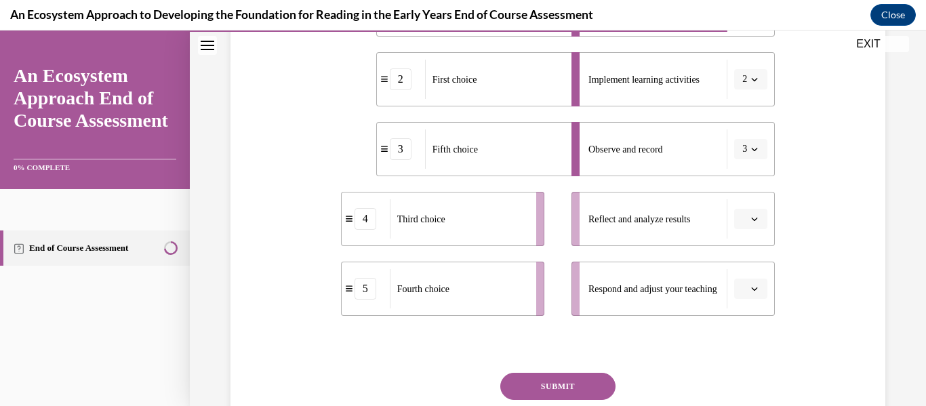
click at [742, 219] on span "Please select an option" at bounding box center [744, 219] width 5 height 14
click at [742, 154] on button "3" at bounding box center [750, 149] width 33 height 20
click at [733, 281] on div "4" at bounding box center [738, 288] width 34 height 27
click at [750, 222] on span "button" at bounding box center [754, 218] width 9 height 9
click at [731, 357] on div "4" at bounding box center [741, 357] width 34 height 27
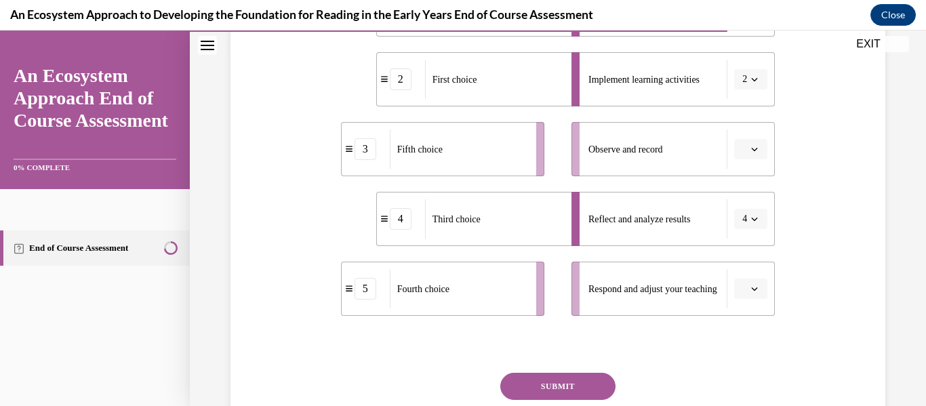
click at [750, 150] on span "button" at bounding box center [754, 148] width 9 height 9
click at [746, 287] on div "4" at bounding box center [741, 288] width 34 height 27
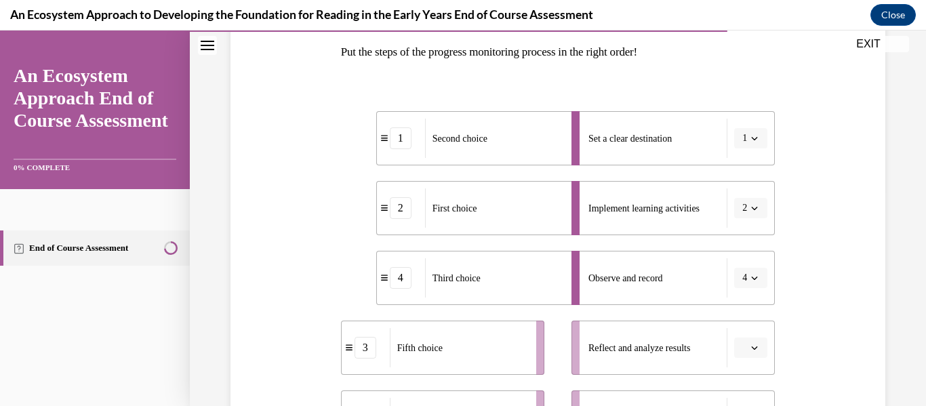
scroll to position [218, 0]
click at [750, 133] on span "button" at bounding box center [754, 137] width 9 height 9
click at [737, 224] on span "2" at bounding box center [734, 222] width 5 height 11
click at [752, 207] on icon "button" at bounding box center [755, 207] width 6 height 3
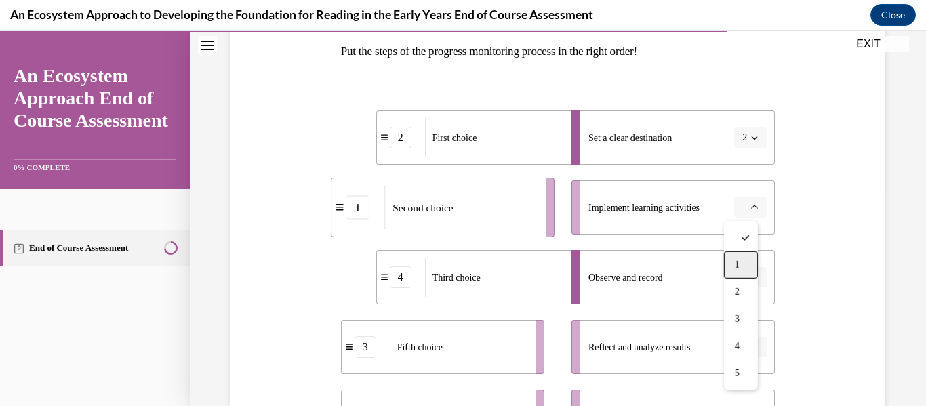
click at [735, 257] on div "1" at bounding box center [741, 264] width 34 height 27
click at [812, 243] on div "Question 12/15 Put the steps of the progress monitoring process in the right or…" at bounding box center [558, 271] width 662 height 683
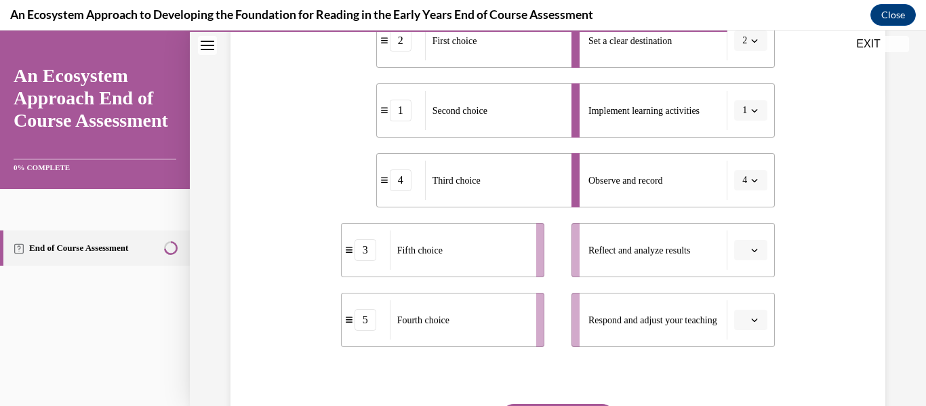
scroll to position [338, 0]
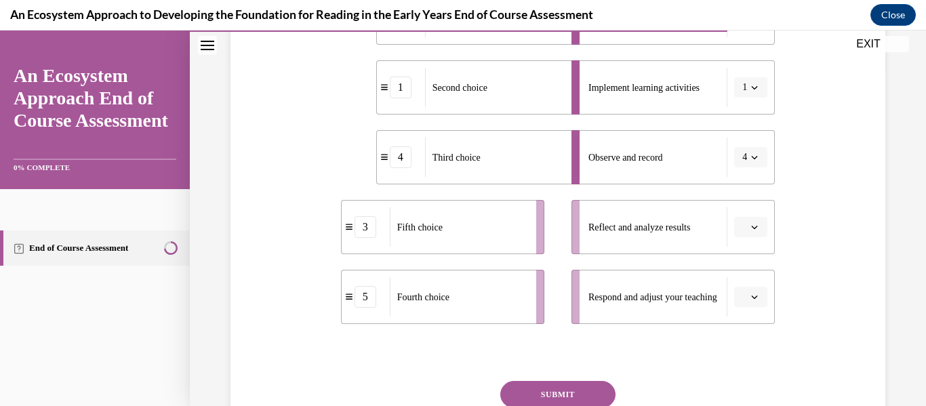
click at [751, 295] on icon "button" at bounding box center [754, 297] width 7 height 7
click at [742, 209] on div "3" at bounding box center [741, 212] width 34 height 27
click at [742, 226] on span "Please select an option" at bounding box center [744, 227] width 5 height 14
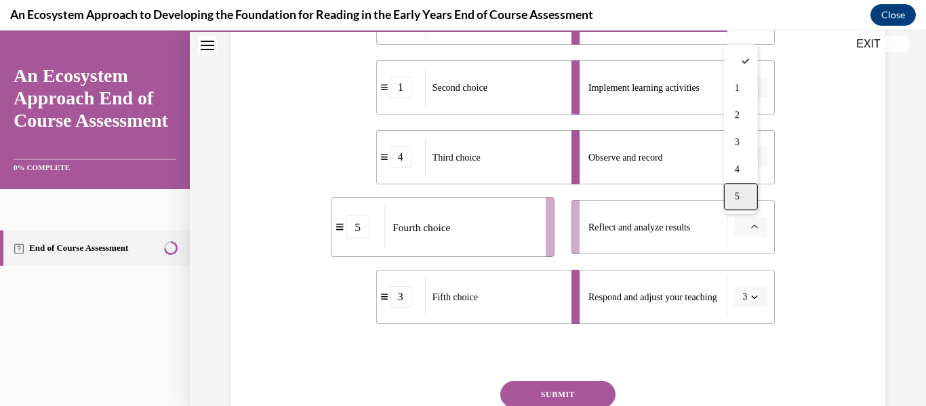
click at [745, 199] on div "5" at bounding box center [741, 196] width 34 height 27
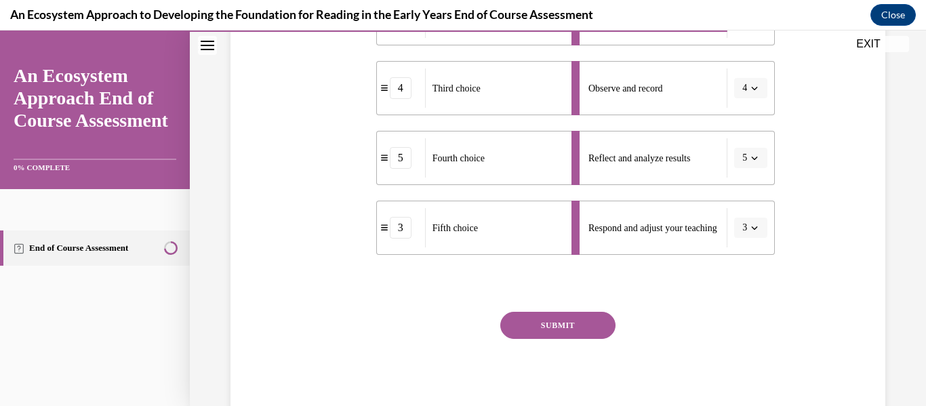
scroll to position [408, 0]
click at [571, 341] on div "SUBMIT" at bounding box center [558, 345] width 435 height 68
click at [568, 329] on button "SUBMIT" at bounding box center [557, 324] width 115 height 27
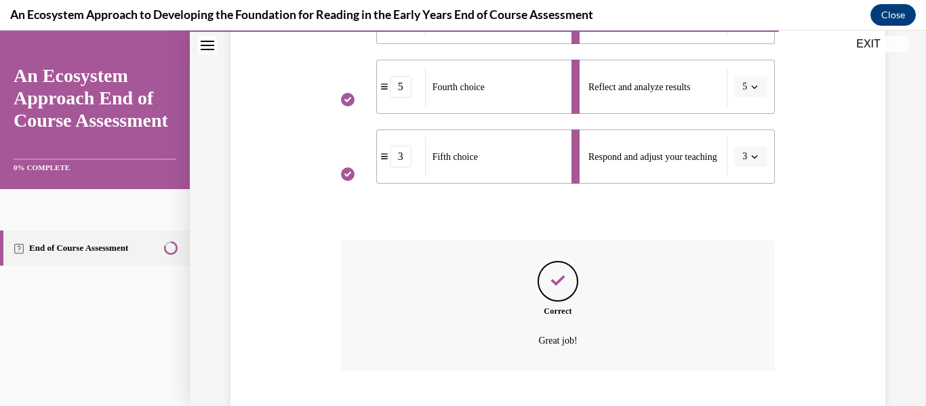
scroll to position [561, 0]
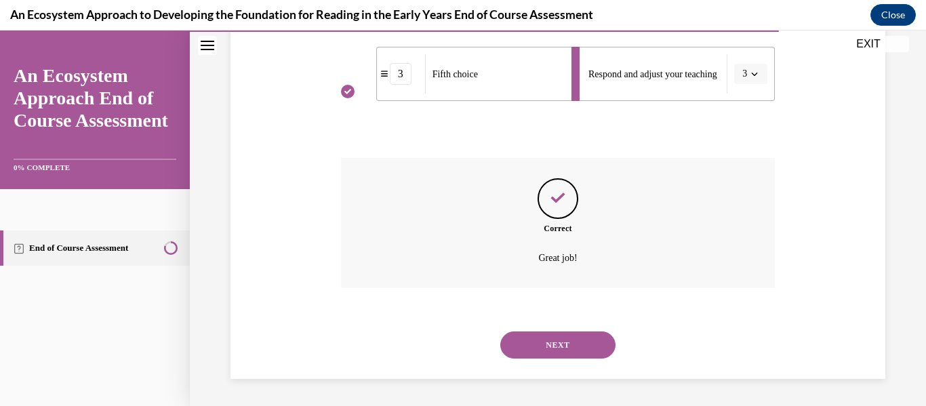
click at [566, 337] on button "NEXT" at bounding box center [557, 344] width 115 height 27
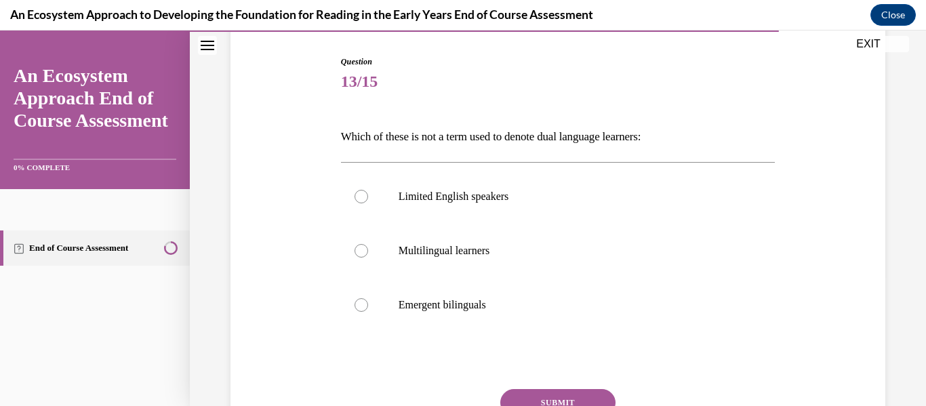
scroll to position [140, 0]
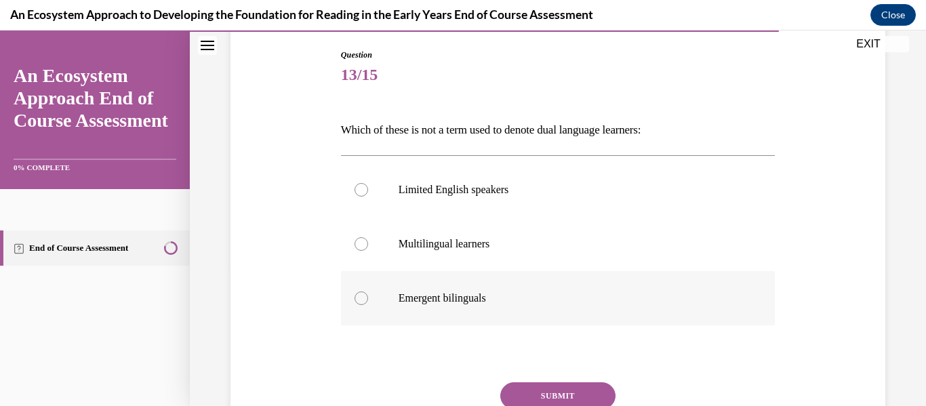
click at [418, 290] on label "Emergent bilinguals" at bounding box center [558, 298] width 435 height 54
click at [368, 291] on input "Emergent bilinguals" at bounding box center [362, 298] width 14 height 14
radio input "true"
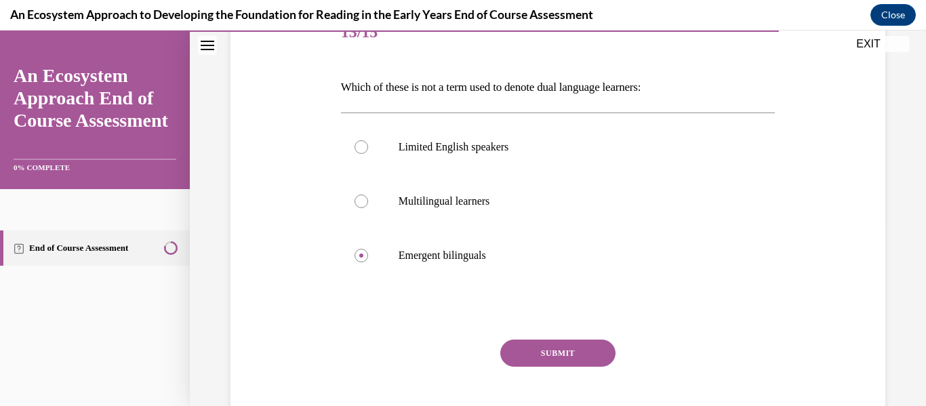
click at [536, 348] on button "SUBMIT" at bounding box center [557, 353] width 115 height 27
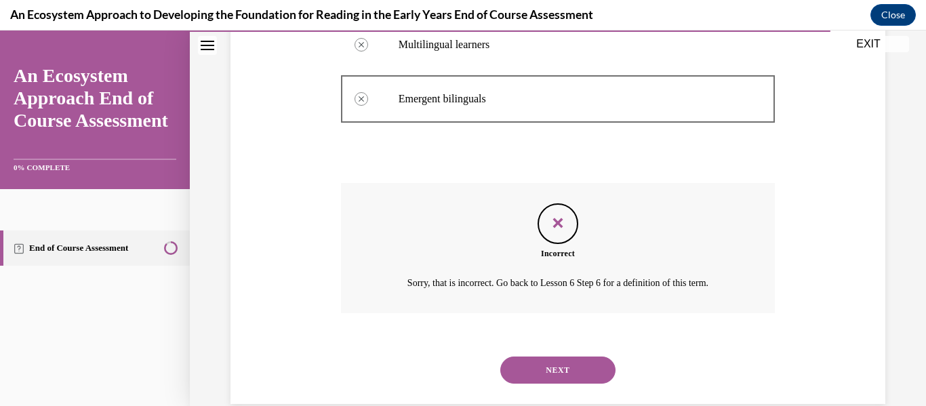
scroll to position [364, 0]
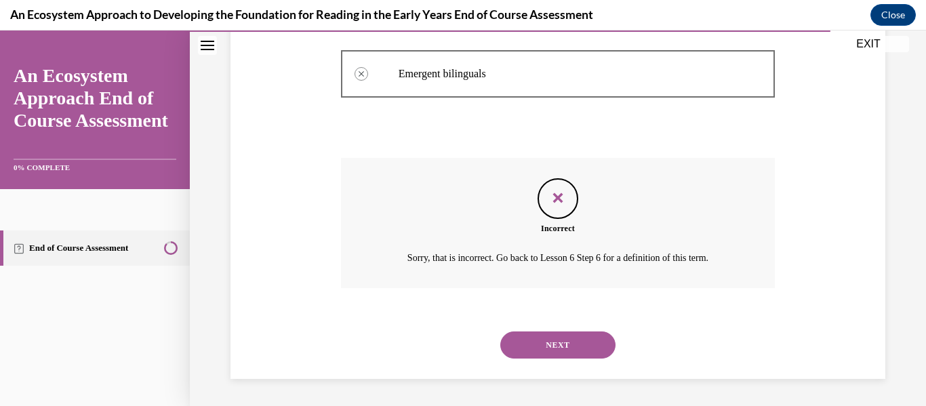
click at [537, 344] on button "NEXT" at bounding box center [557, 344] width 115 height 27
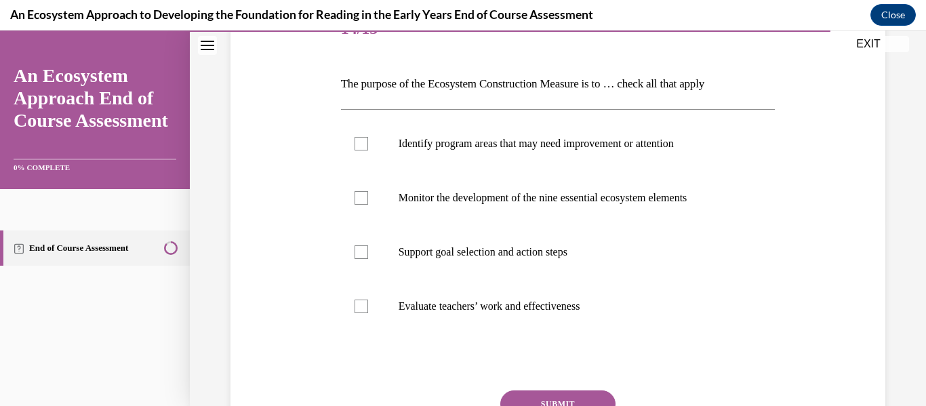
scroll to position [188, 0]
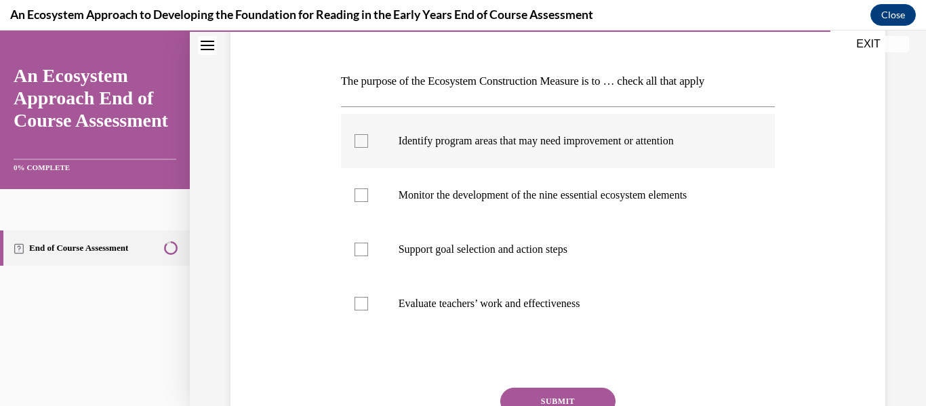
click at [410, 155] on label "Identify program areas that may need improvement or attention" at bounding box center [558, 141] width 435 height 54
click at [368, 148] on input "Identify program areas that may need improvement or attention" at bounding box center [362, 141] width 14 height 14
checkbox input "true"
click at [458, 205] on label "Monitor the development of the nine essential ecosystem elements" at bounding box center [558, 195] width 435 height 54
click at [368, 202] on input "Monitor the development of the nine essential ecosystem elements" at bounding box center [362, 195] width 14 height 14
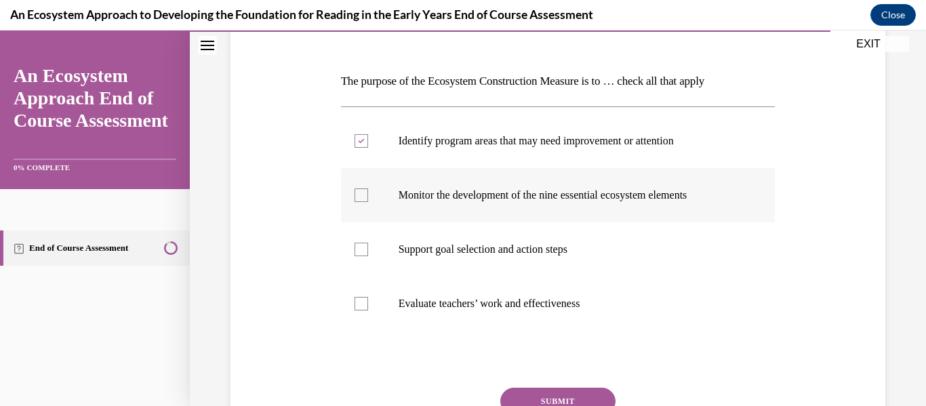
checkbox input "true"
click at [435, 247] on p "Support goal selection and action steps" at bounding box center [570, 250] width 343 height 14
click at [368, 247] on input "Support goal selection and action steps" at bounding box center [362, 250] width 14 height 14
checkbox input "true"
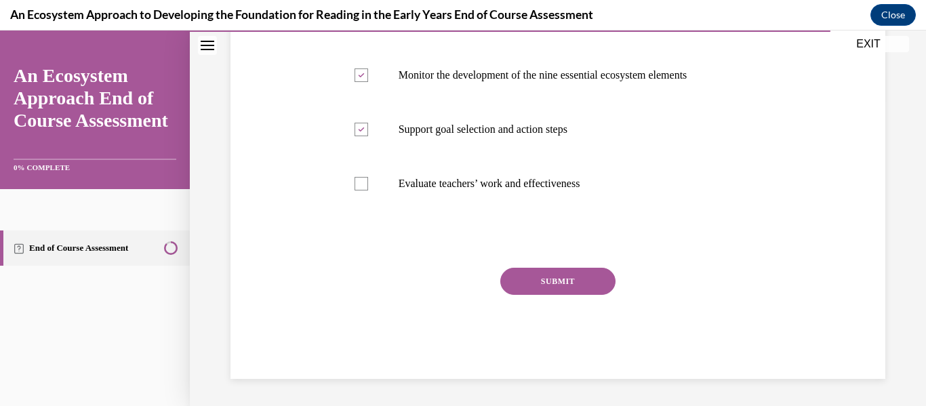
click at [558, 276] on button "SUBMIT" at bounding box center [557, 281] width 115 height 27
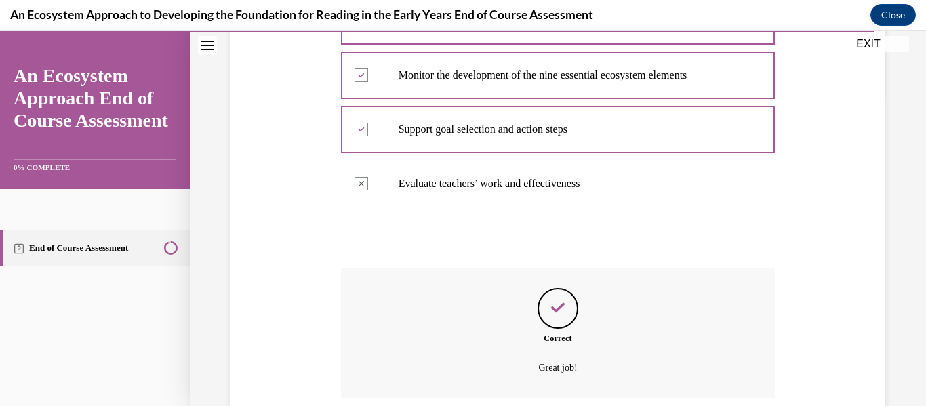
scroll to position [418, 0]
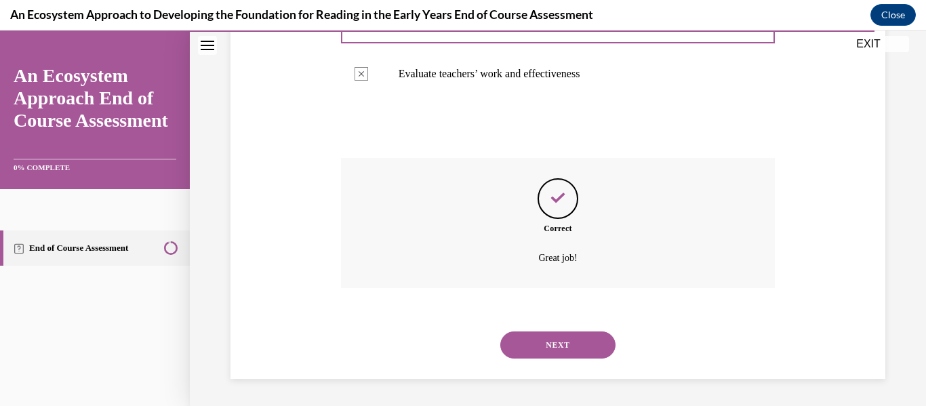
click at [557, 350] on button "NEXT" at bounding box center [557, 344] width 115 height 27
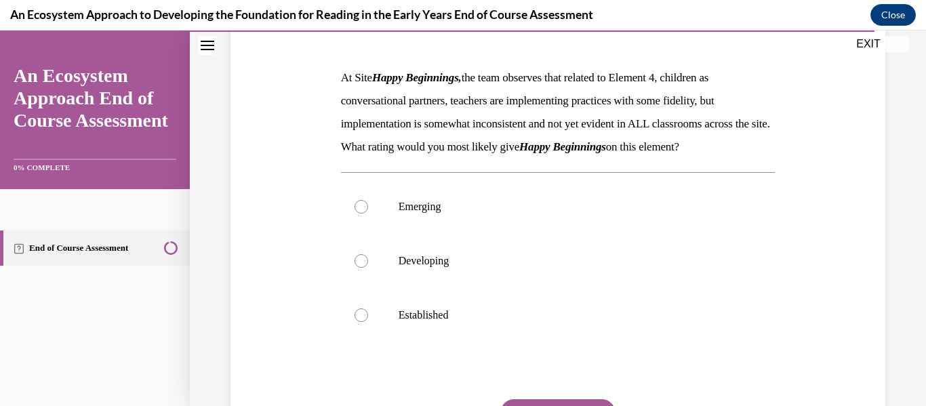
scroll to position [201, 0]
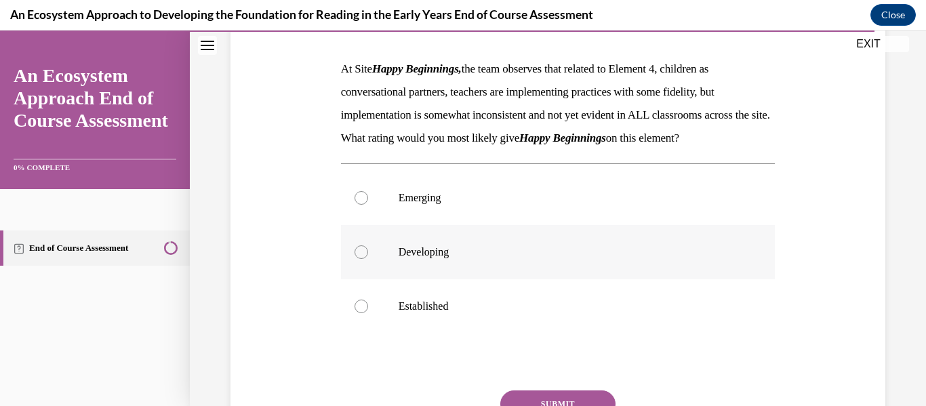
click at [426, 259] on p "Developing" at bounding box center [570, 252] width 343 height 14
click at [368, 259] on input "Developing" at bounding box center [362, 252] width 14 height 14
radio input "true"
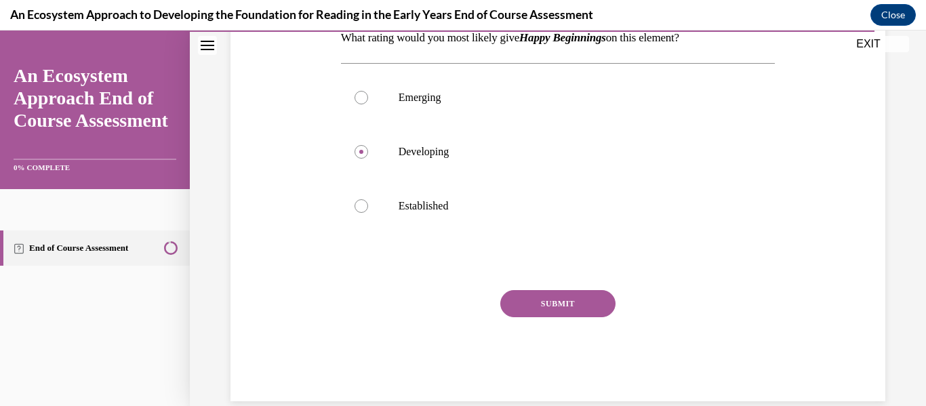
click at [517, 317] on button "SUBMIT" at bounding box center [557, 303] width 115 height 27
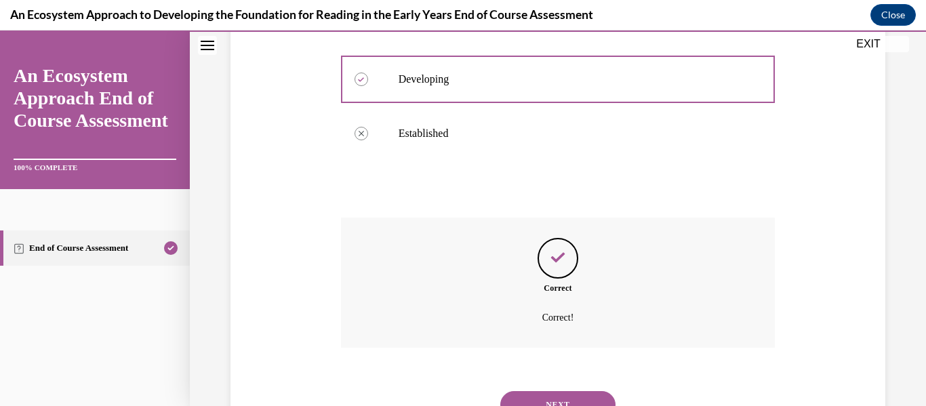
scroll to position [456, 0]
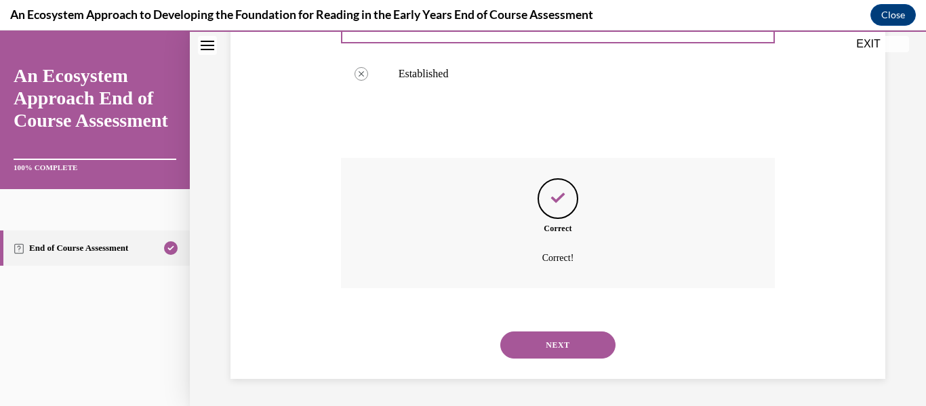
click at [524, 336] on button "NEXT" at bounding box center [557, 344] width 115 height 27
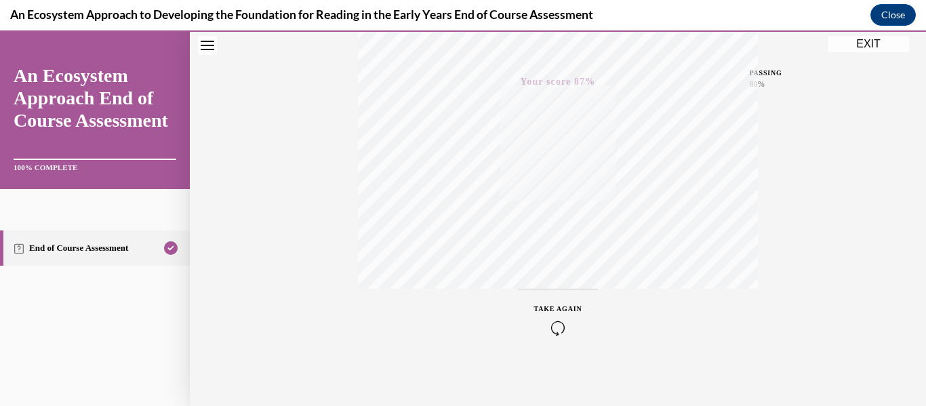
scroll to position [319, 0]
click at [876, 46] on button "EXIT" at bounding box center [868, 44] width 81 height 16
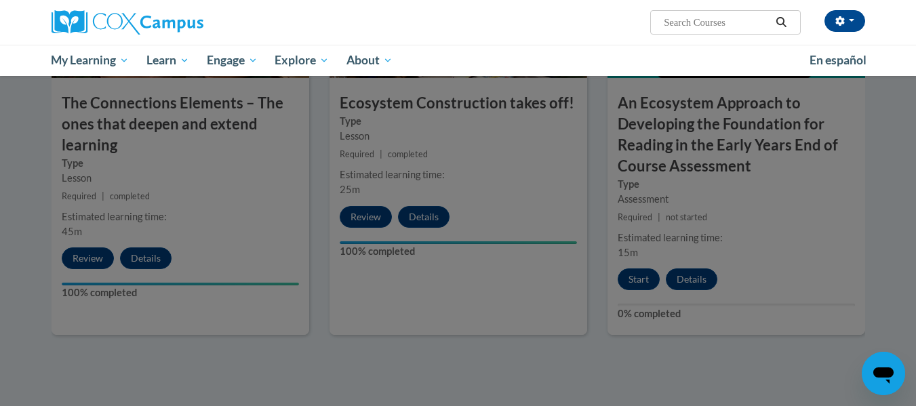
click at [791, 351] on div at bounding box center [458, 203] width 916 height 406
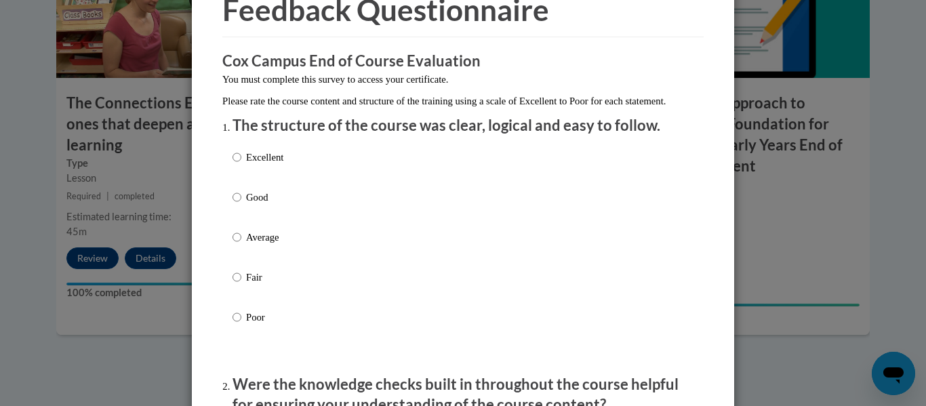
scroll to position [75, 0]
click at [235, 164] on input "Excellent" at bounding box center [237, 156] width 9 height 15
radio input "true"
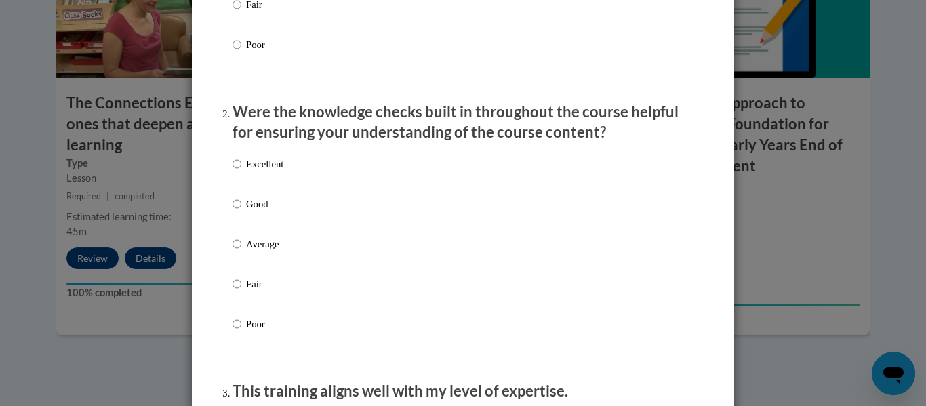
scroll to position [347, 0]
click at [246, 171] on p "Excellent" at bounding box center [264, 163] width 37 height 15
click at [241, 171] on input "Excellent" at bounding box center [237, 163] width 9 height 15
radio input "true"
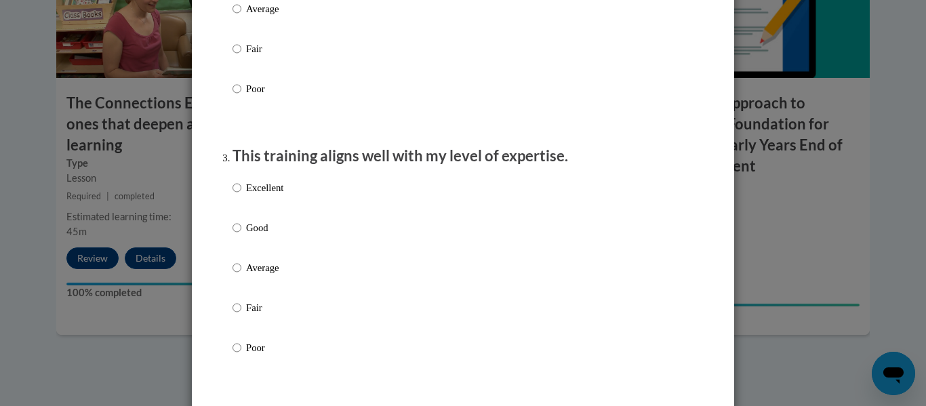
scroll to position [582, 0]
click at [246, 195] on p "Excellent" at bounding box center [264, 187] width 37 height 15
click at [241, 195] on input "Excellent" at bounding box center [237, 187] width 9 height 15
radio input "true"
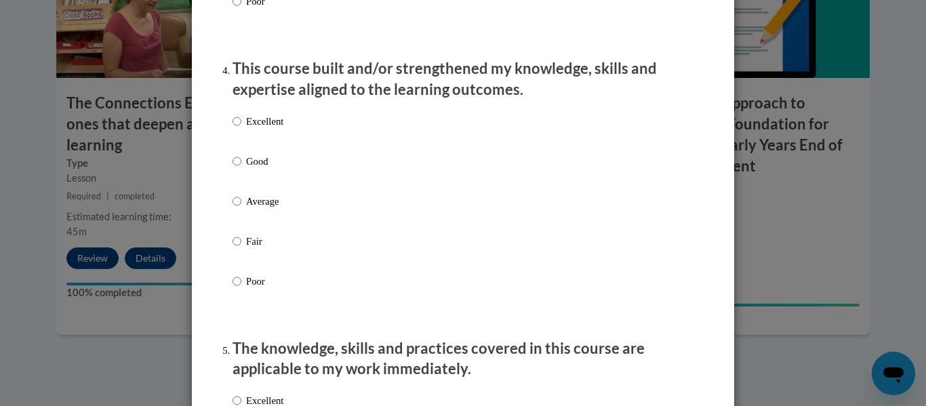
scroll to position [929, 0]
click at [256, 128] on p "Excellent" at bounding box center [264, 120] width 37 height 15
click at [241, 128] on input "Excellent" at bounding box center [237, 120] width 9 height 15
radio input "true"
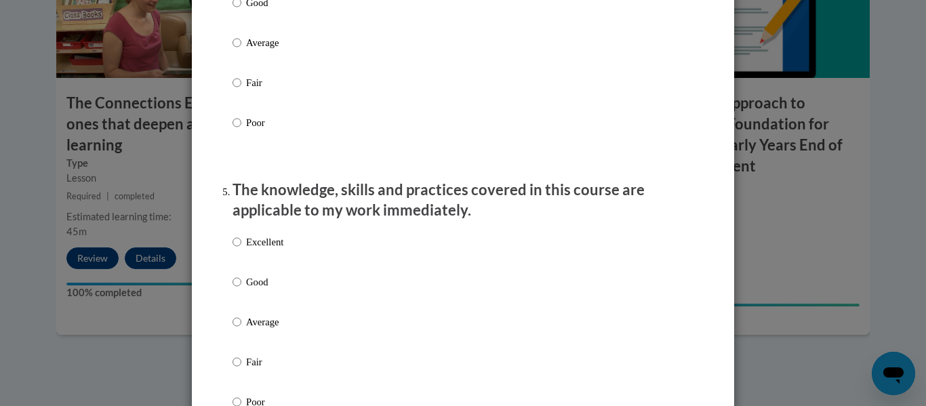
scroll to position [1123, 0]
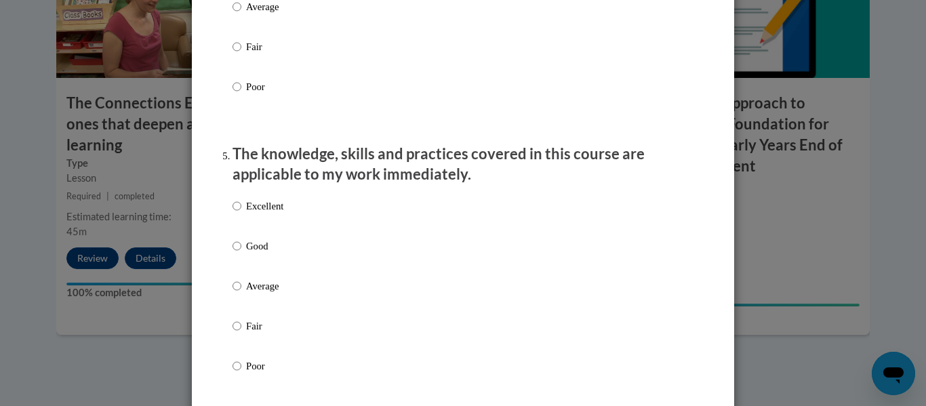
click at [275, 214] on p "Excellent" at bounding box center [264, 206] width 37 height 15
click at [241, 214] on input "Excellent" at bounding box center [237, 206] width 9 height 15
radio input "true"
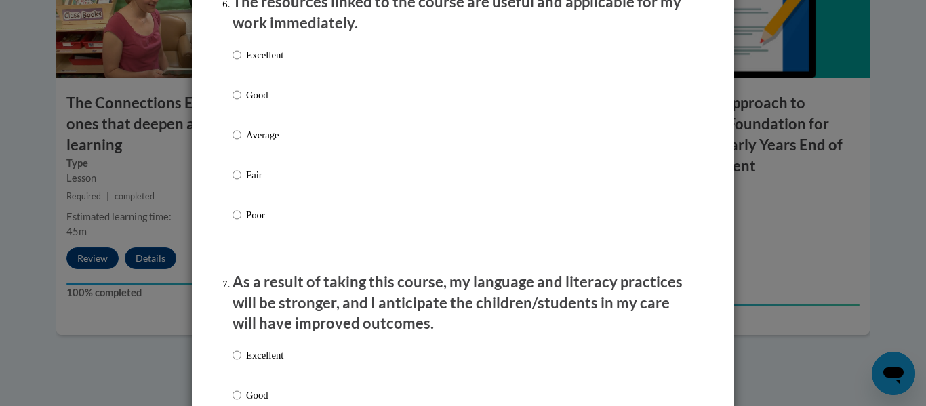
scroll to position [1554, 0]
click at [258, 62] on p "Excellent" at bounding box center [264, 54] width 37 height 15
click at [241, 62] on input "Excellent" at bounding box center [237, 54] width 9 height 15
radio input "true"
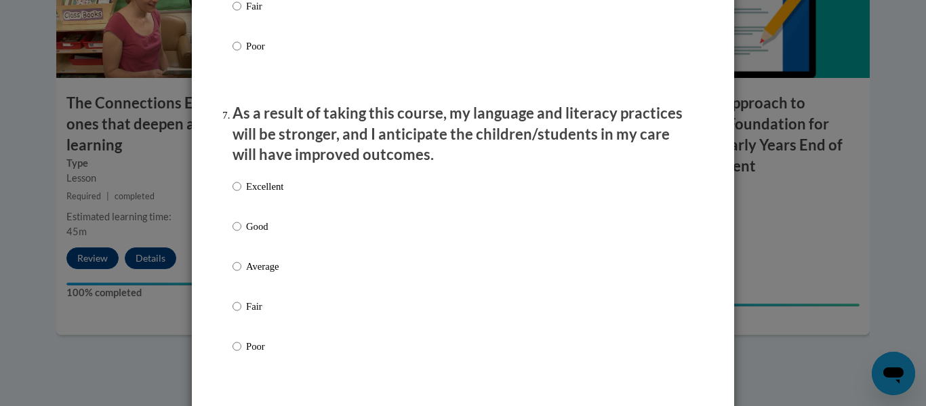
scroll to position [1732, 0]
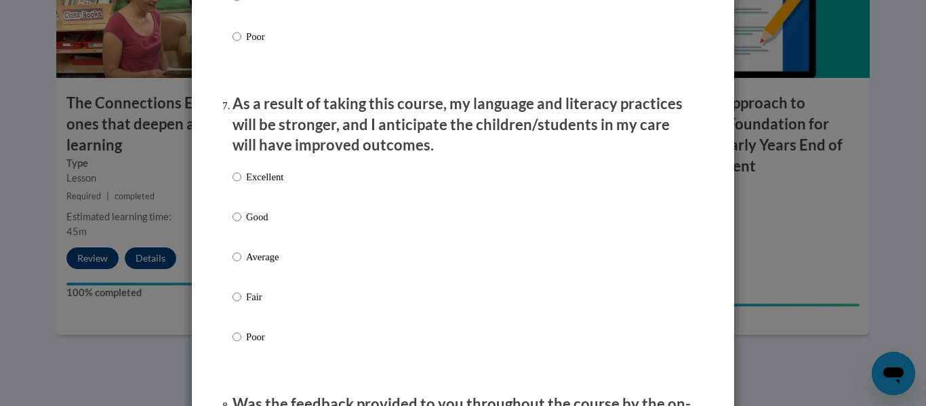
click at [247, 184] on p "Excellent" at bounding box center [264, 176] width 37 height 15
click at [241, 184] on input "Excellent" at bounding box center [237, 176] width 9 height 15
radio input "true"
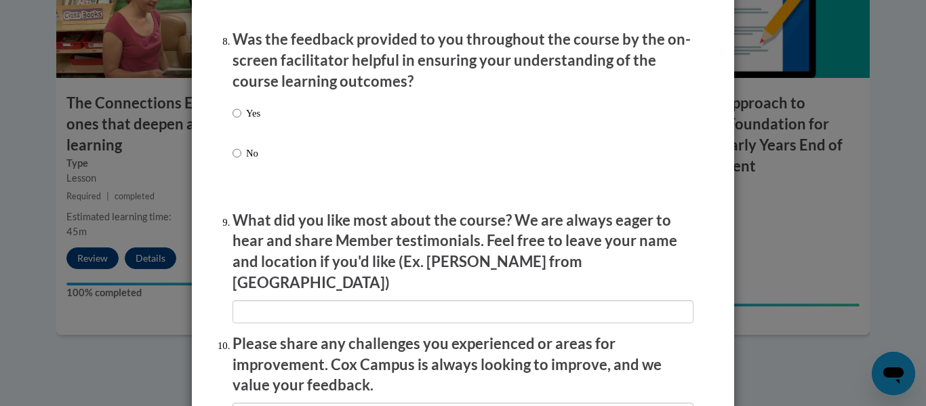
scroll to position [2098, 0]
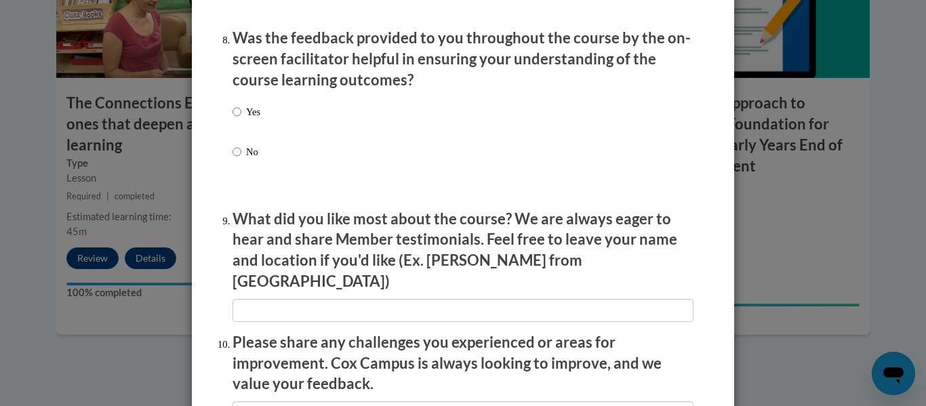
click at [233, 119] on input "Yes" at bounding box center [237, 111] width 9 height 15
radio input "true"
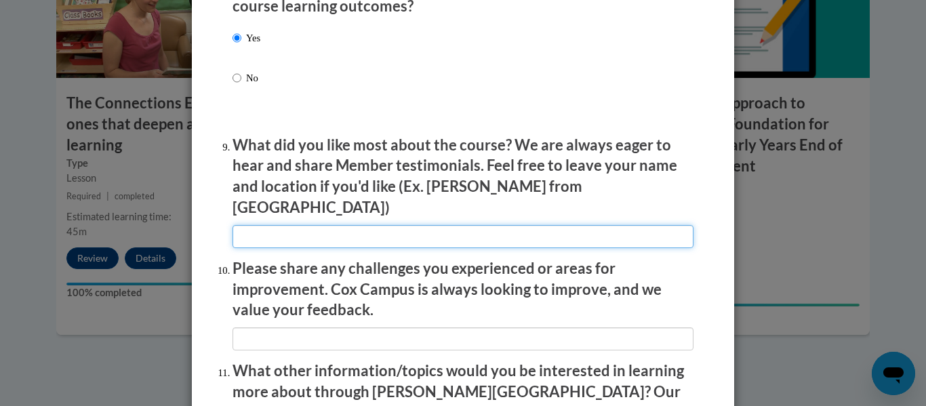
click at [450, 225] on input "textbox" at bounding box center [463, 236] width 461 height 23
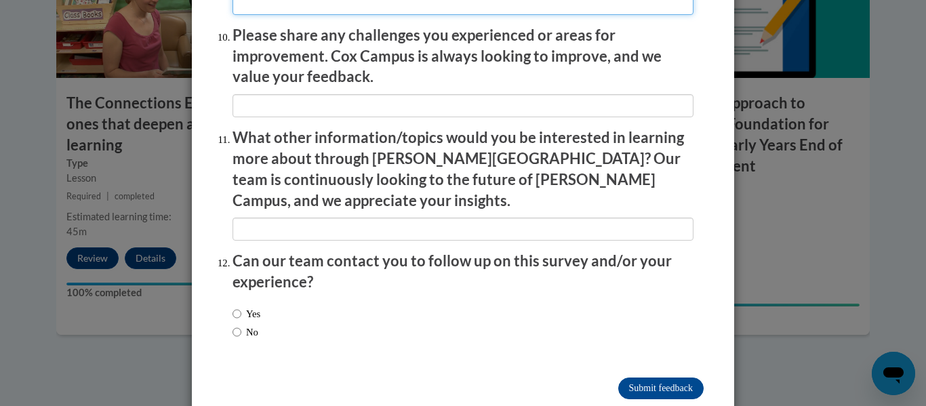
scroll to position [2410, 0]
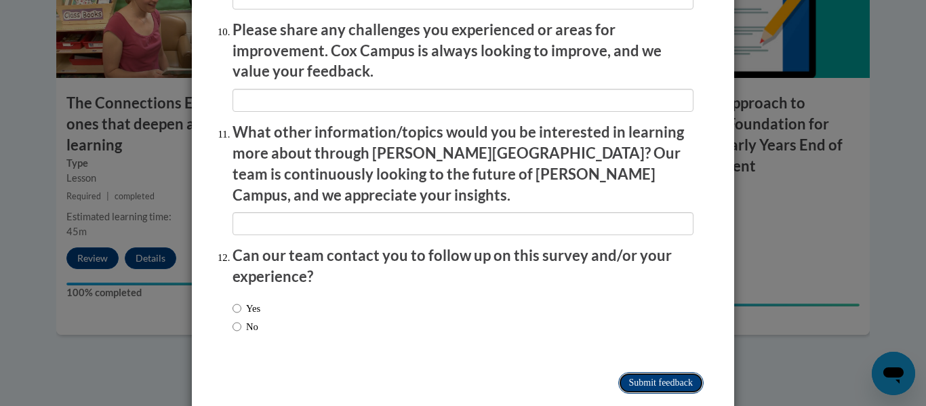
click at [641, 372] on input "Submit feedback" at bounding box center [660, 383] width 85 height 22
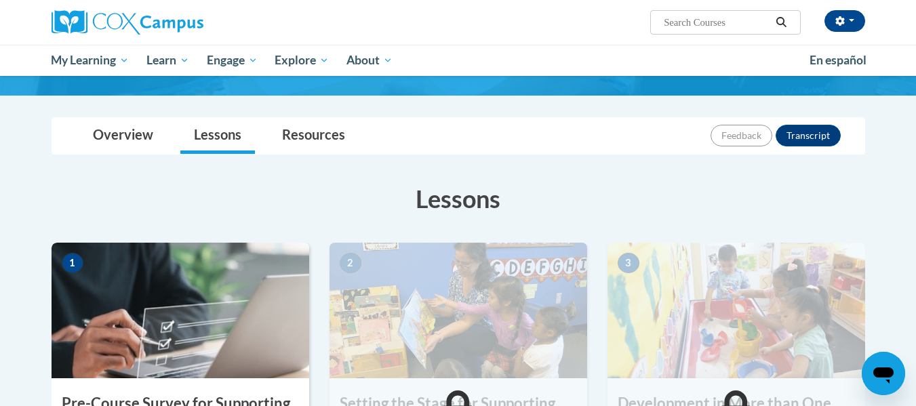
scroll to position [100, 0]
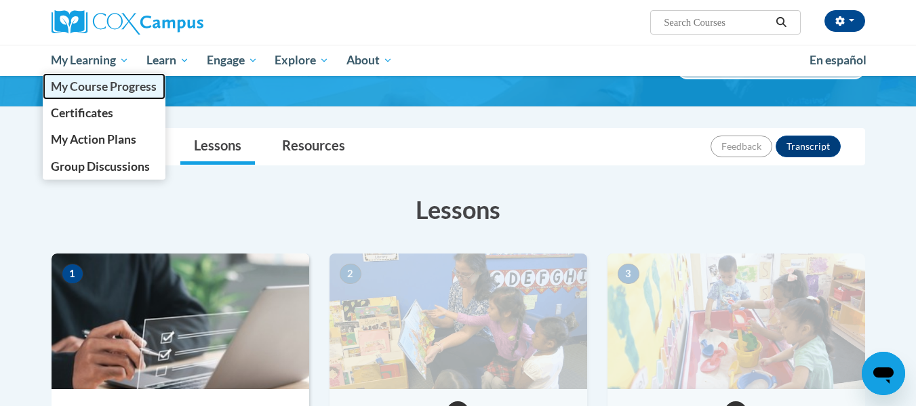
click at [105, 89] on span "My Course Progress" at bounding box center [104, 86] width 106 height 14
